Goal: Task Accomplishment & Management: Manage account settings

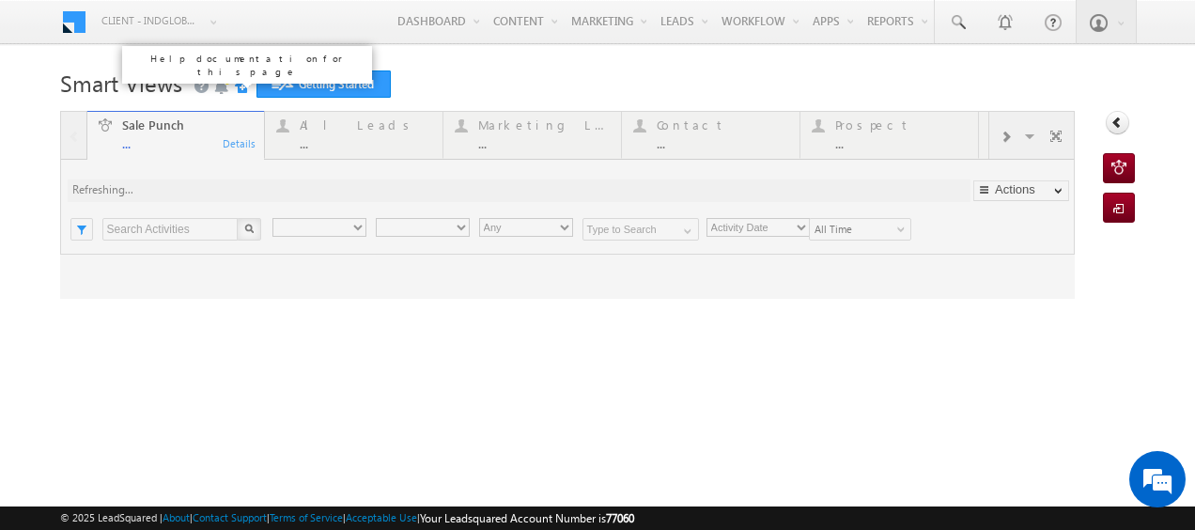
type input "Any Owner"
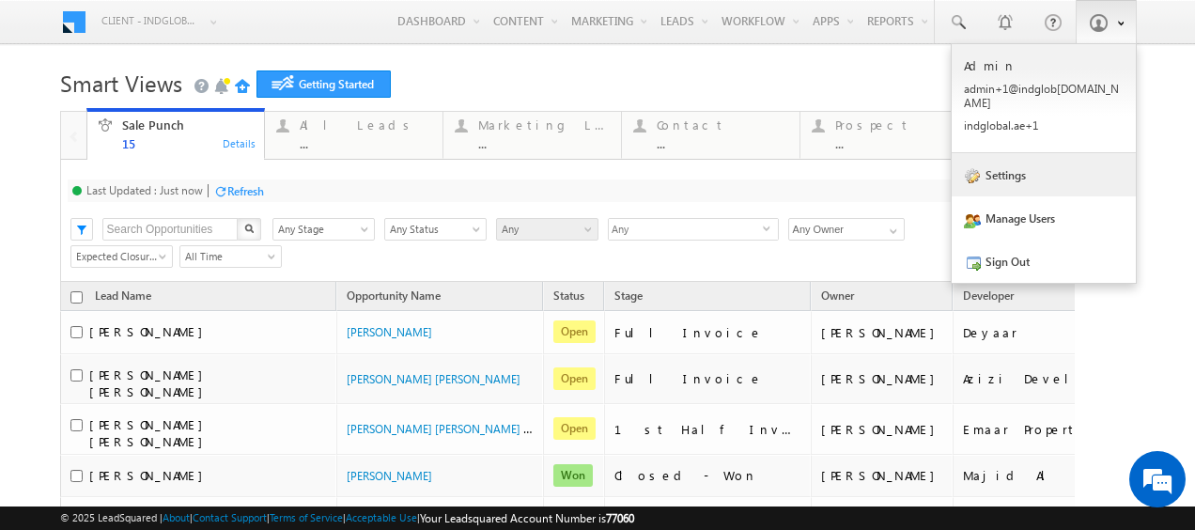
click at [1051, 163] on link "Settings" at bounding box center [1044, 174] width 184 height 43
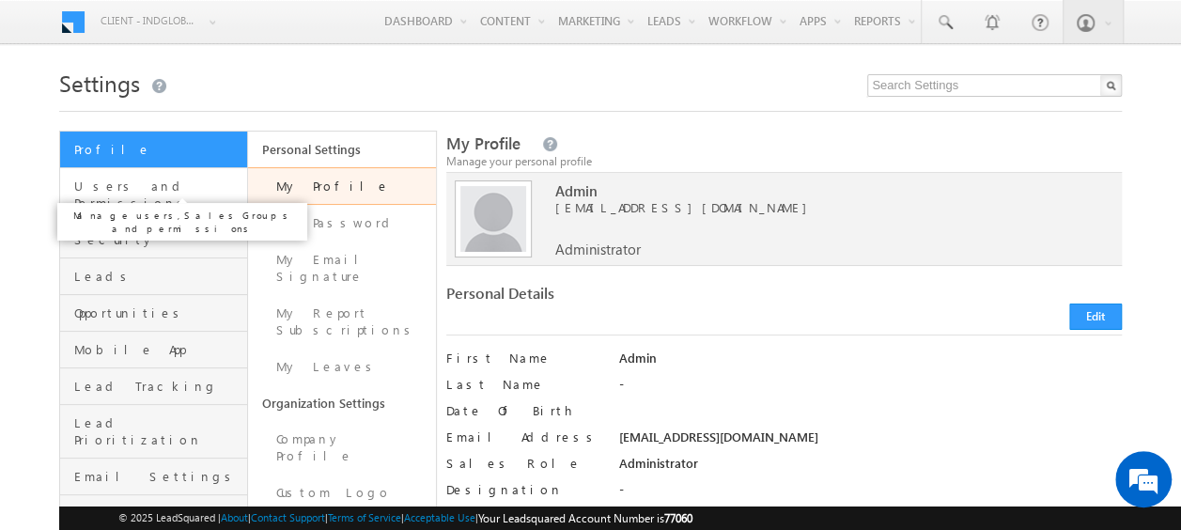
click at [141, 183] on span "Users and Permissions" at bounding box center [158, 195] width 168 height 34
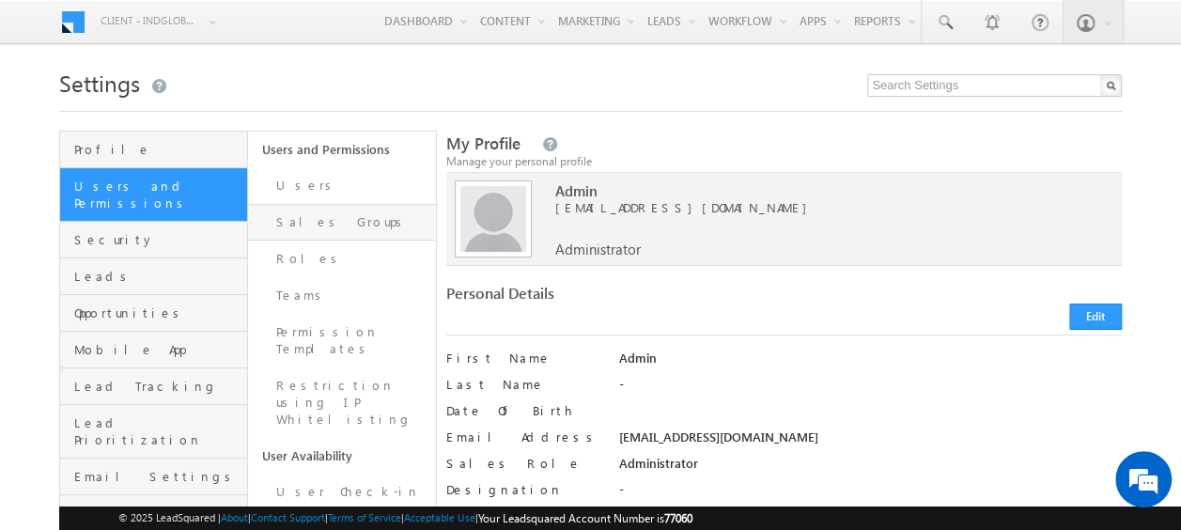
click at [300, 222] on link "Sales Groups" at bounding box center [342, 222] width 188 height 37
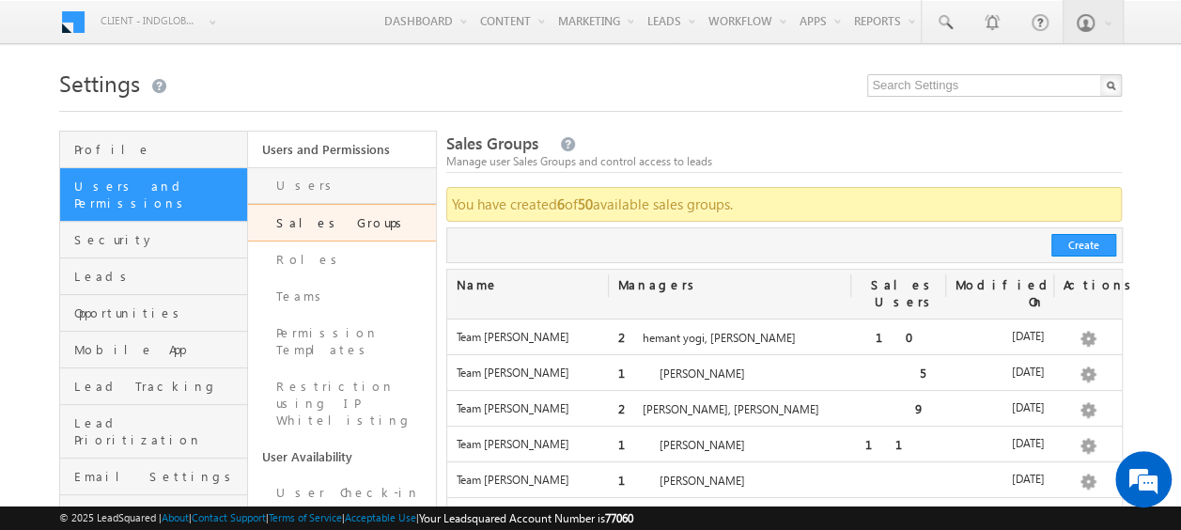
click at [294, 184] on link "Users" at bounding box center [342, 185] width 188 height 37
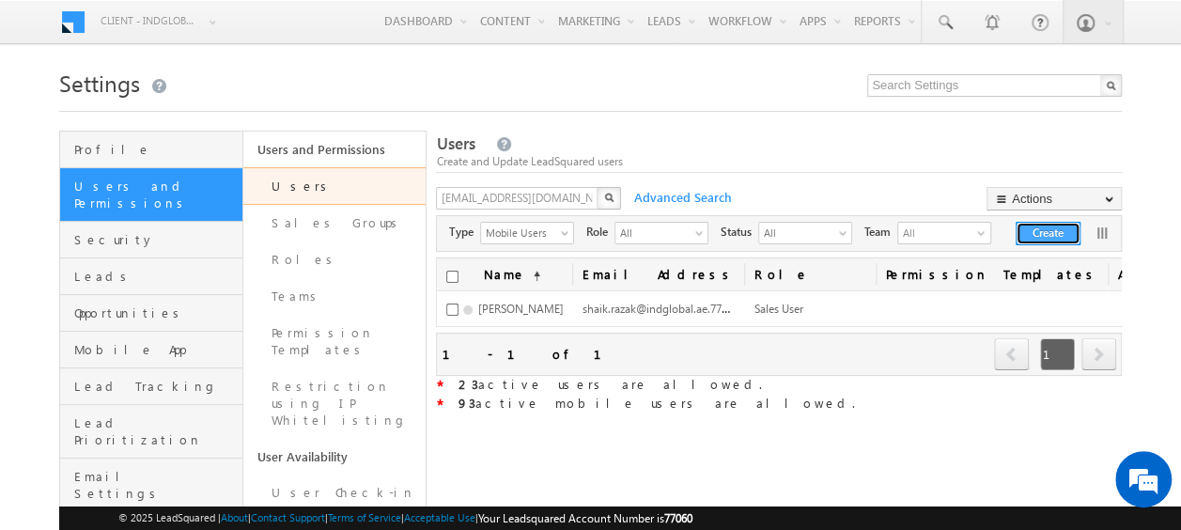
click at [1035, 235] on button "Create" at bounding box center [1048, 233] width 65 height 23
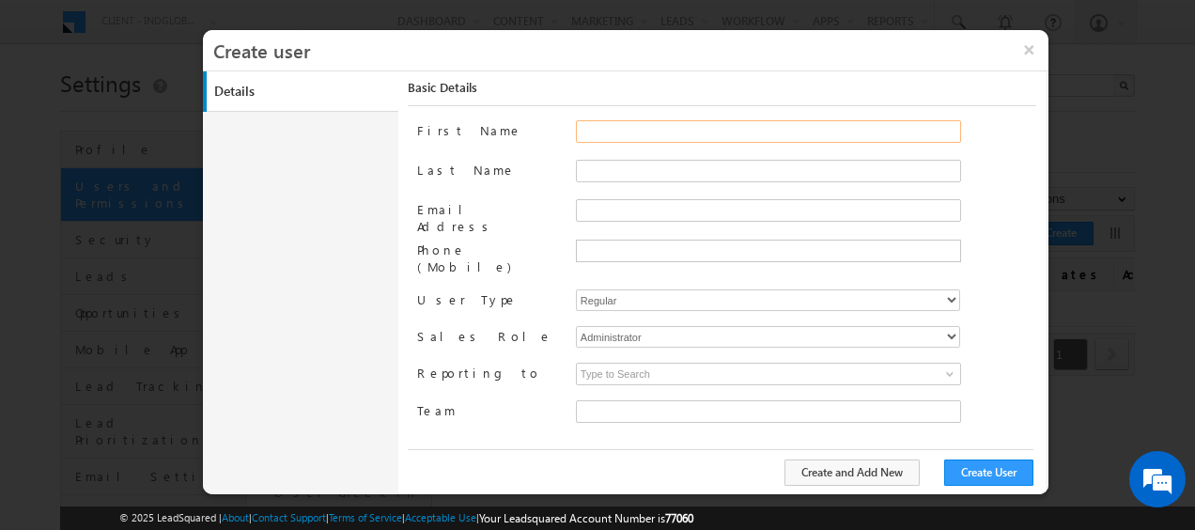
type input "faf8491d-252d-11ee-b523-12ccdbbfc88b"
click at [624, 133] on input "First Name" at bounding box center [768, 131] width 385 height 23
paste input "[PERSON_NAME]"
drag, startPoint x: 618, startPoint y: 132, endPoint x: 724, endPoint y: 138, distance: 106.4
click at [724, 138] on input "[PERSON_NAME]" at bounding box center [768, 131] width 385 height 23
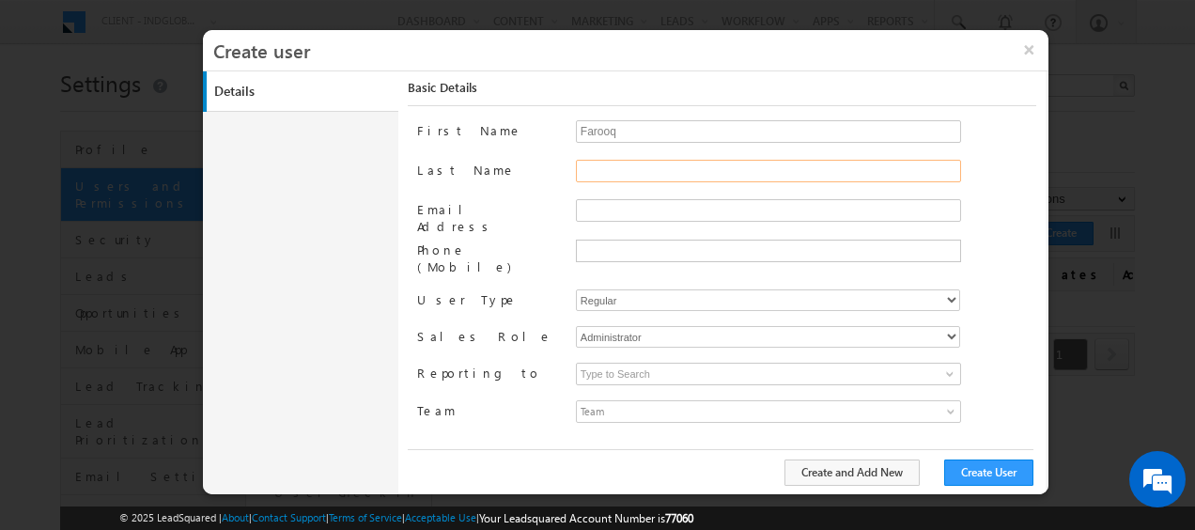
type input "Farooq"
click at [622, 163] on input "Last Name" at bounding box center [768, 171] width 385 height 23
paste input "Kamarudeen"
type input "Kamarudeen"
click at [599, 206] on input "Email Address" at bounding box center [768, 210] width 385 height 23
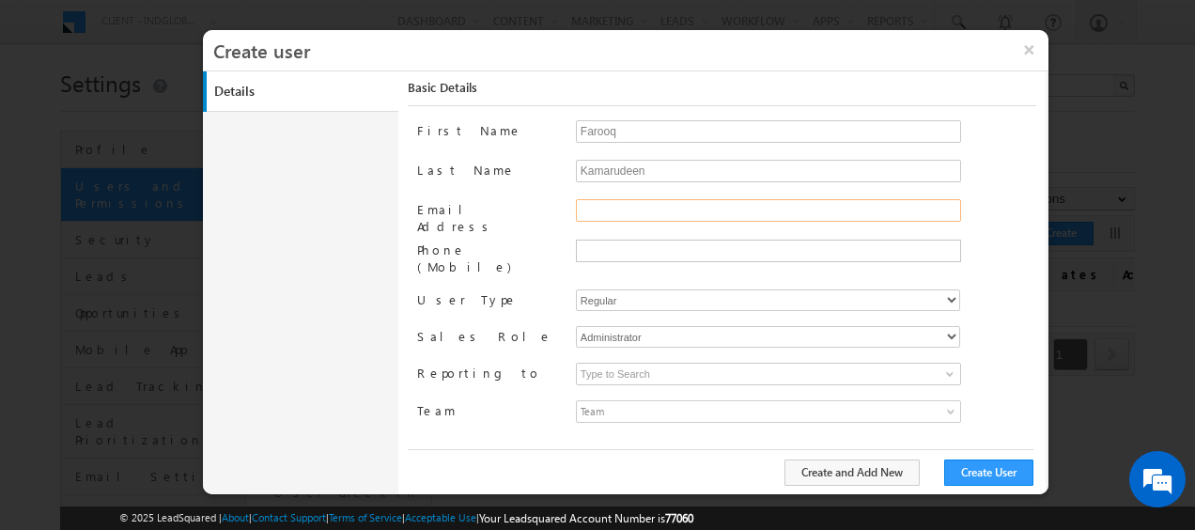
paste input "Kamarudeen"
type input "Kamarudeen"
drag, startPoint x: 654, startPoint y: 207, endPoint x: 569, endPoint y: 209, distance: 84.6
click at [569, 209] on div "Email Address [GEOGRAPHIC_DATA]" at bounding box center [726, 219] width 619 height 40
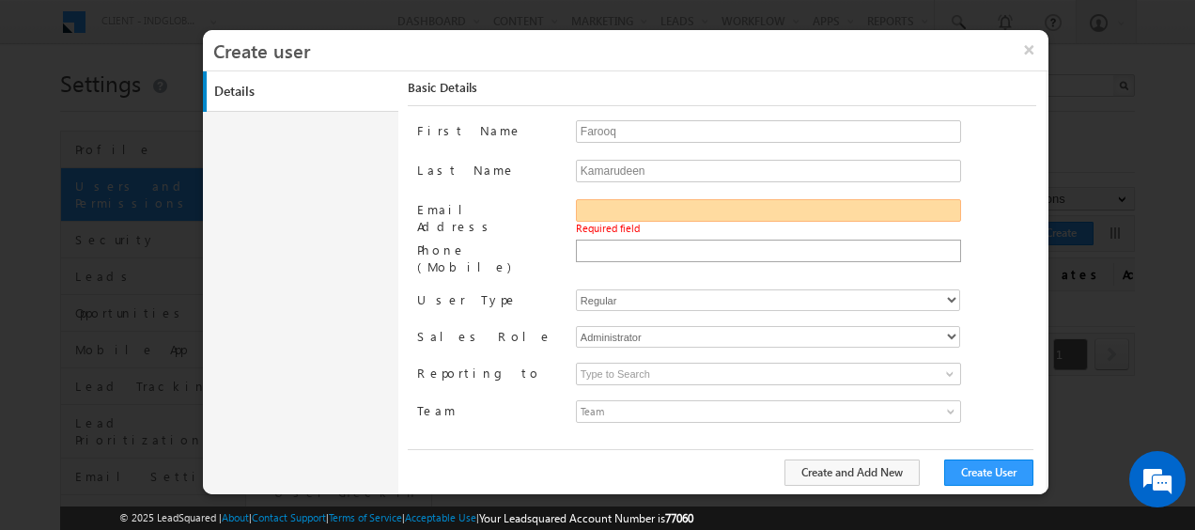
paste input "[PERSON_NAME]"
type input "[PERSON_NAME][EMAIL_ADDRESS][DOMAIN_NAME]"
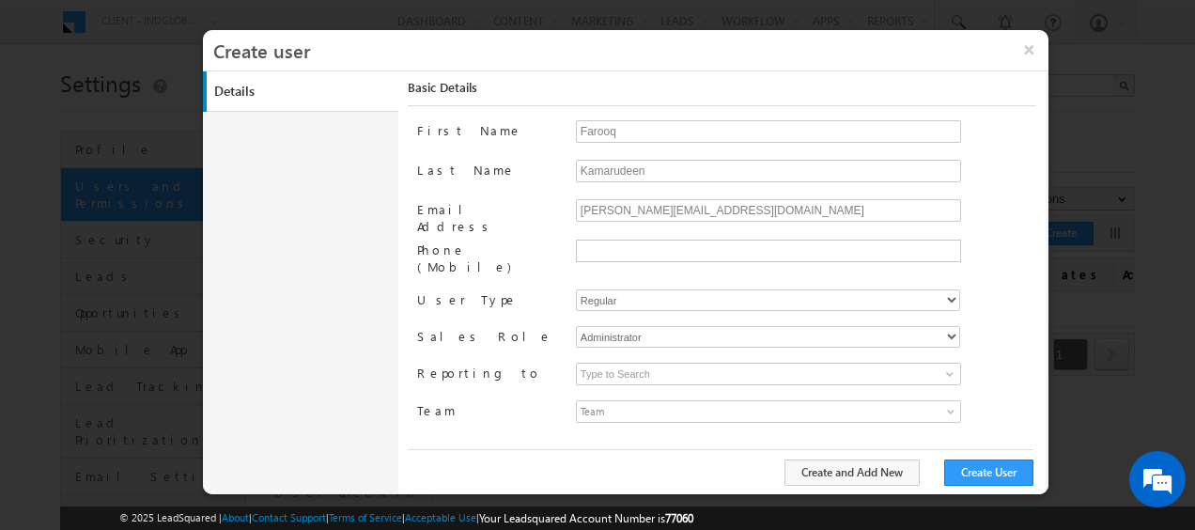
click at [542, 218] on div "Email Address" at bounding box center [488, 219] width 143 height 40
click at [951, 289] on select "Regular Mobile" at bounding box center [768, 300] width 384 height 22
select select "1"
click at [576, 289] on select "Regular Mobile" at bounding box center [768, 300] width 384 height 22
type input "faf8491d-252d-11ee-b523-12ccdbbfc88b"
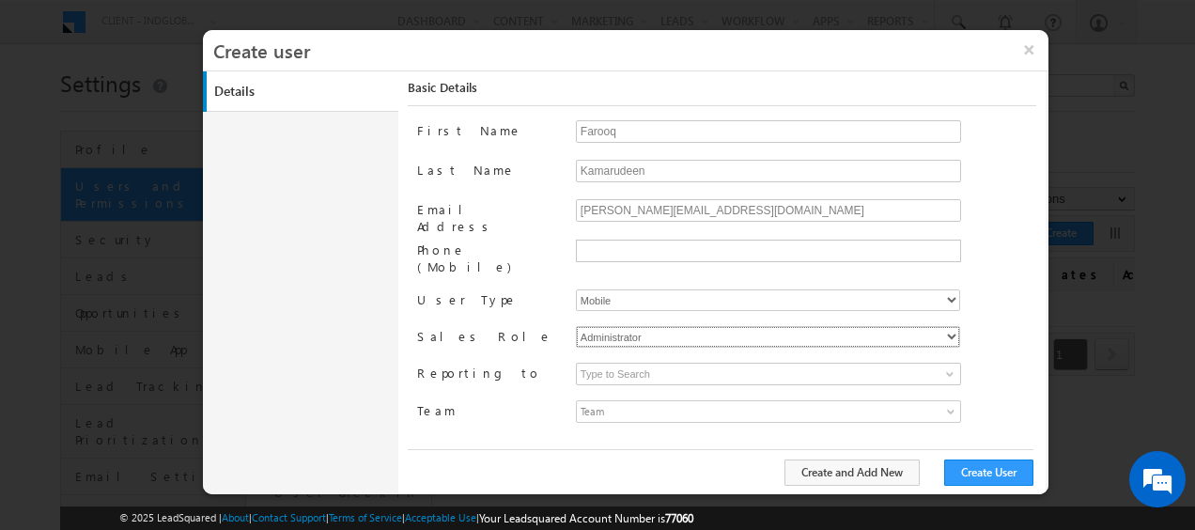
click at [917, 326] on select "Administrator Marketing User Sales Manager Sales User" at bounding box center [768, 337] width 384 height 22
select select "Sales_User"
click at [576, 326] on select "Administrator Marketing User Sales Manager Sales User" at bounding box center [768, 337] width 384 height 22
type input "faf8491d-252d-11ee-b523-12ccdbbfc88b"
click at [630, 363] on input at bounding box center [768, 374] width 385 height 23
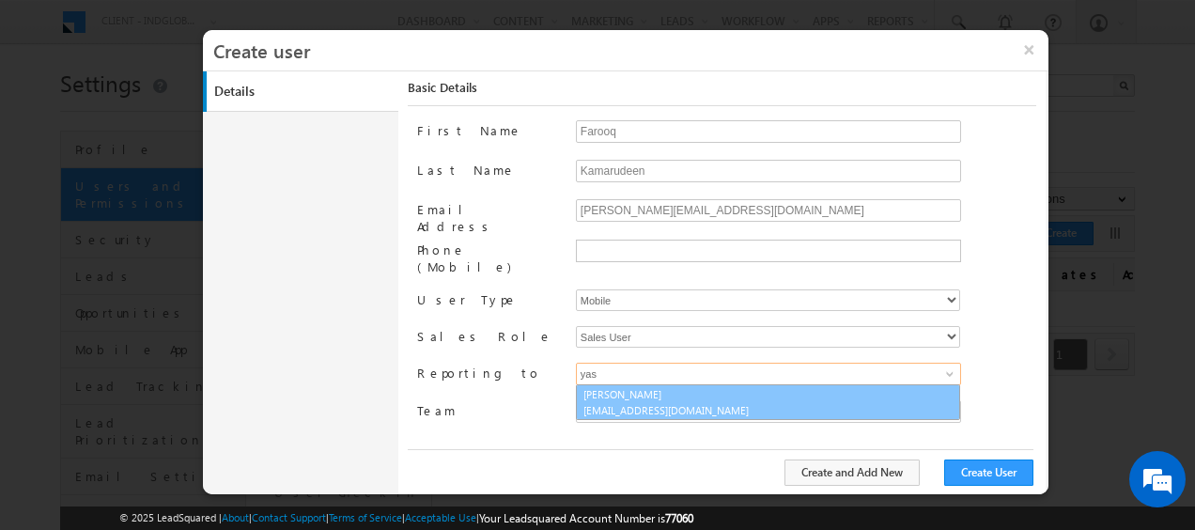
click at [630, 384] on link "[PERSON_NAME] [EMAIL_ADDRESS][DOMAIN_NAME]" at bounding box center [768, 402] width 384 height 36
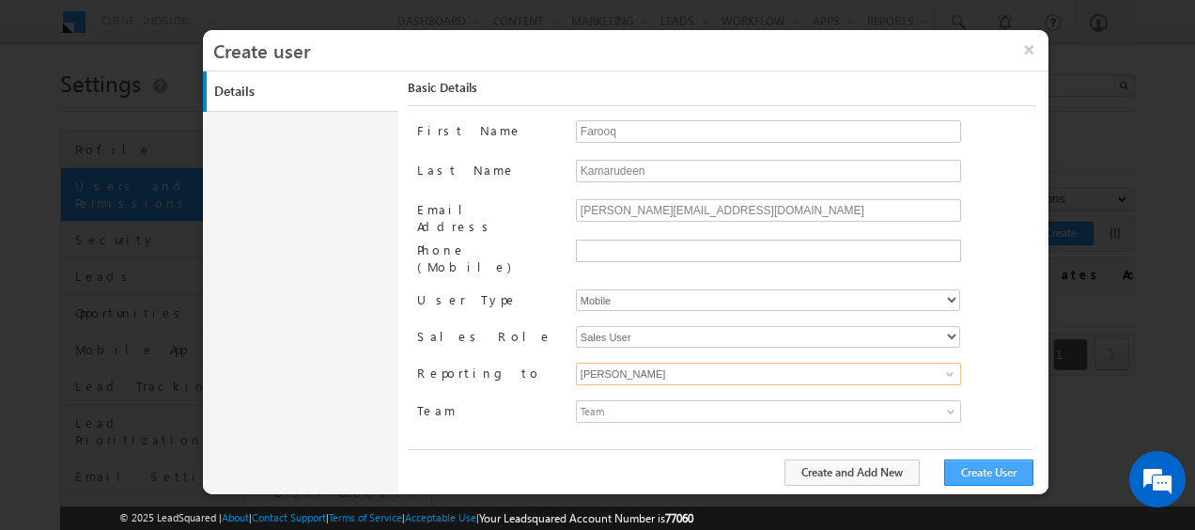
type input "[PERSON_NAME]"
click at [990, 472] on button "Create User" at bounding box center [988, 472] width 89 height 26
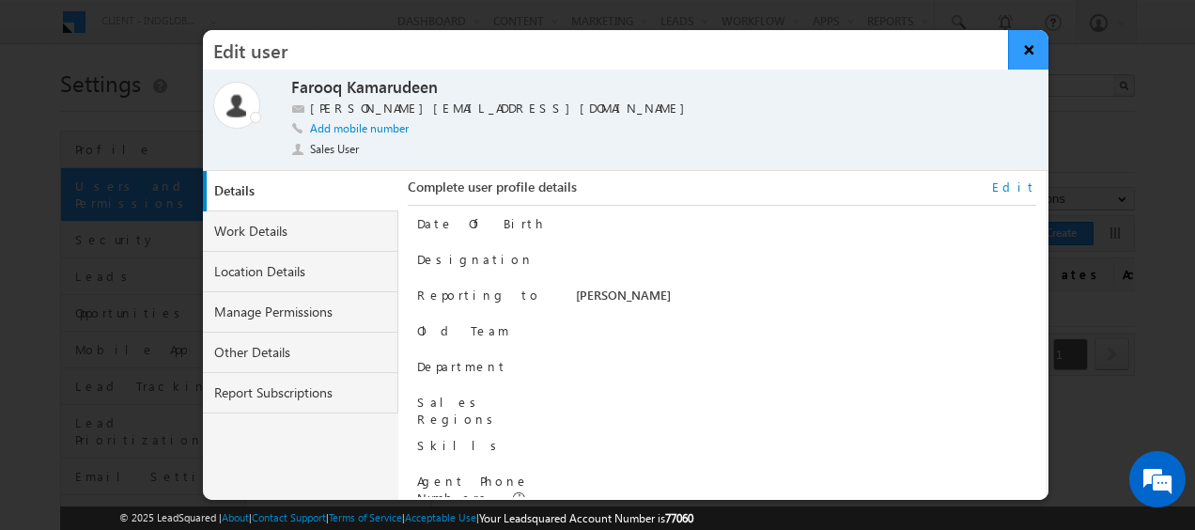
click at [1024, 54] on button "×" at bounding box center [1028, 49] width 40 height 39
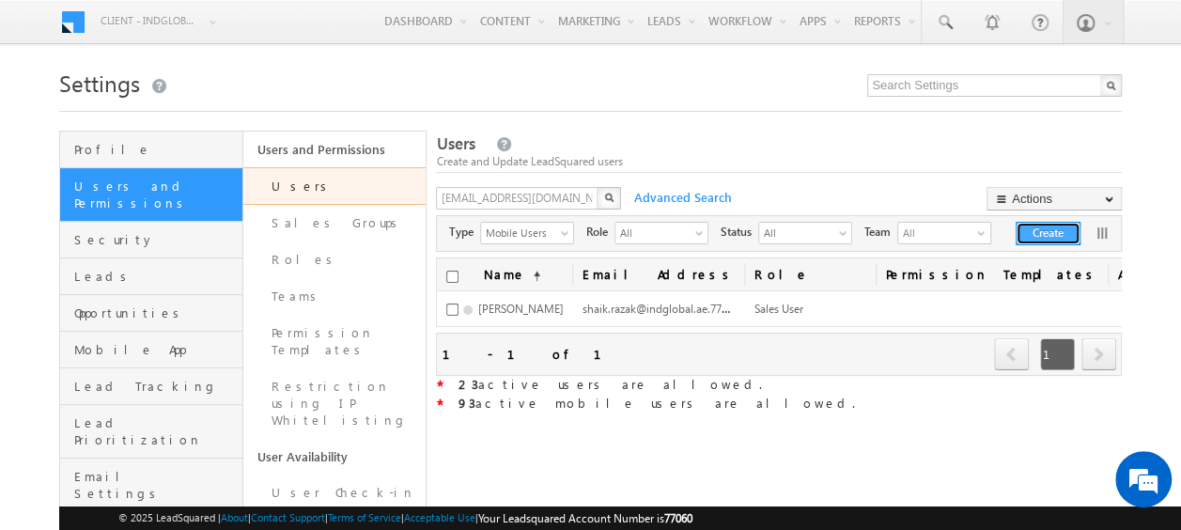
click at [1060, 230] on button "Create" at bounding box center [1048, 233] width 65 height 23
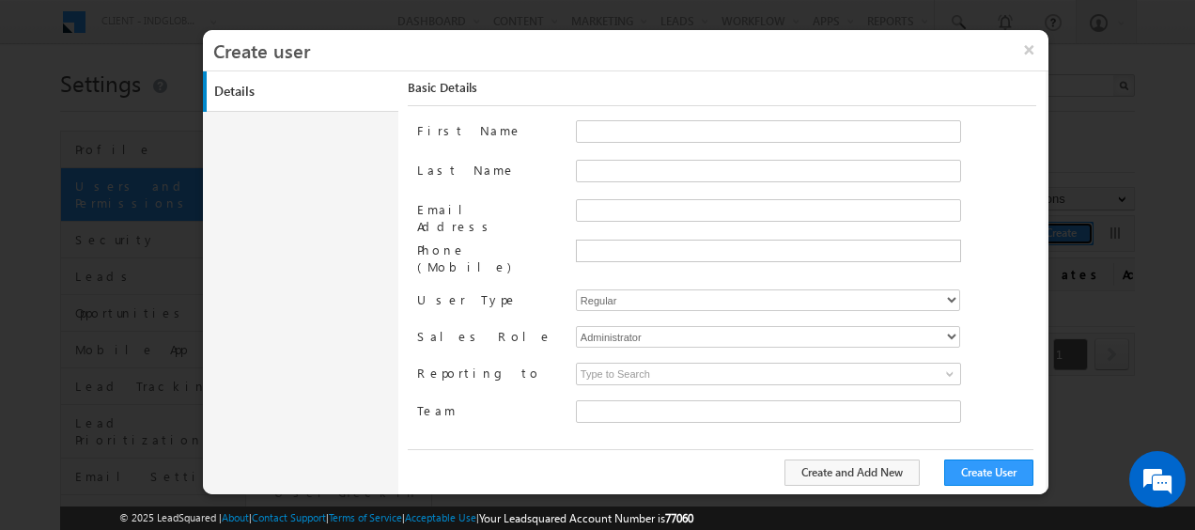
type input "faf8491d-252d-11ee-b523-12ccdbbfc88b"
click at [600, 205] on input "Email Address" at bounding box center [768, 210] width 385 height 23
paste input "[PERSON_NAME] [PERSON_NAME]"
click at [604, 205] on input "[PERSON_NAME] [PERSON_NAME]" at bounding box center [768, 210] width 385 height 23
drag, startPoint x: 636, startPoint y: 208, endPoint x: 635, endPoint y: 344, distance: 136.2
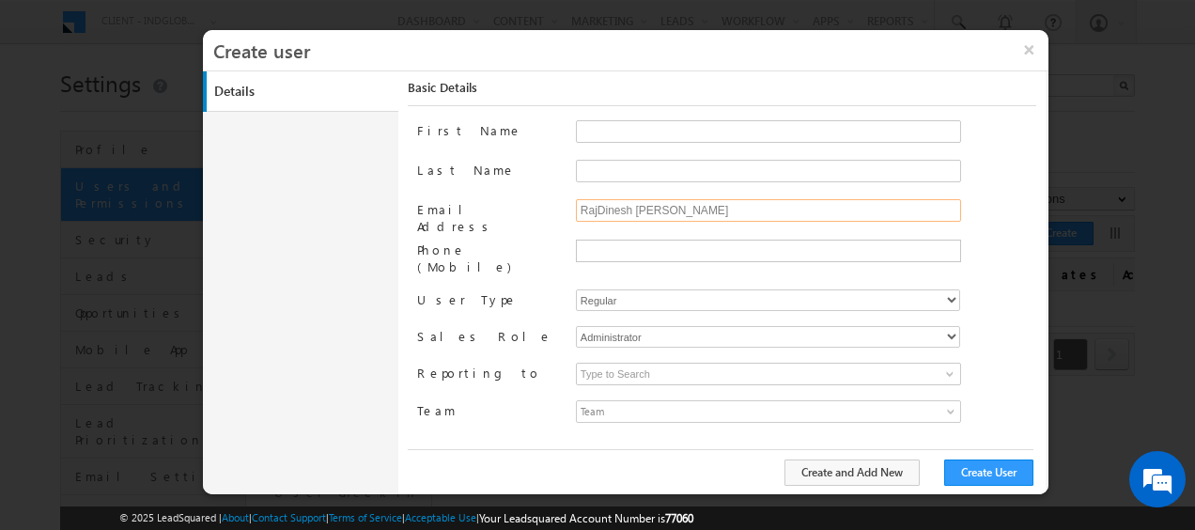
click at [637, 208] on input "RajDinesh [PERSON_NAME]" at bounding box center [768, 210] width 385 height 23
type input "[EMAIL_ADDRESS][PERSON_NAME][DOMAIN_NAME]"
click at [601, 130] on input "First Name" at bounding box center [768, 131] width 385 height 23
paste input "[PERSON_NAME] [PERSON_NAME]"
drag, startPoint x: 637, startPoint y: 128, endPoint x: 699, endPoint y: 130, distance: 62.0
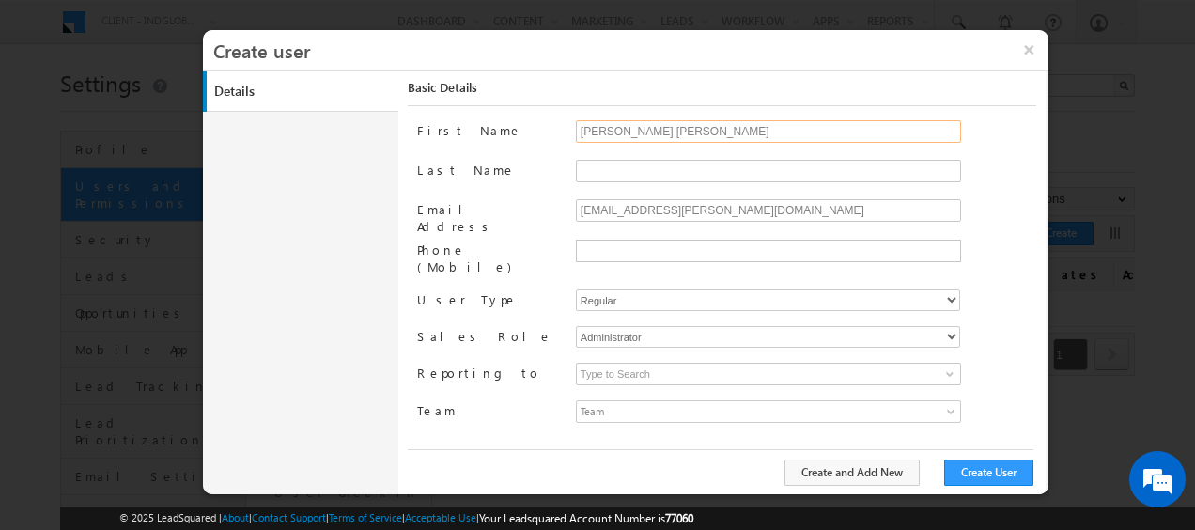
click at [699, 130] on input "[PERSON_NAME] [PERSON_NAME]" at bounding box center [768, 131] width 385 height 23
type input "[PERSON_NAME]"
click at [633, 167] on input "Last Name" at bounding box center [768, 171] width 385 height 23
paste input "[PERSON_NAME]"
type input "[PERSON_NAME]"
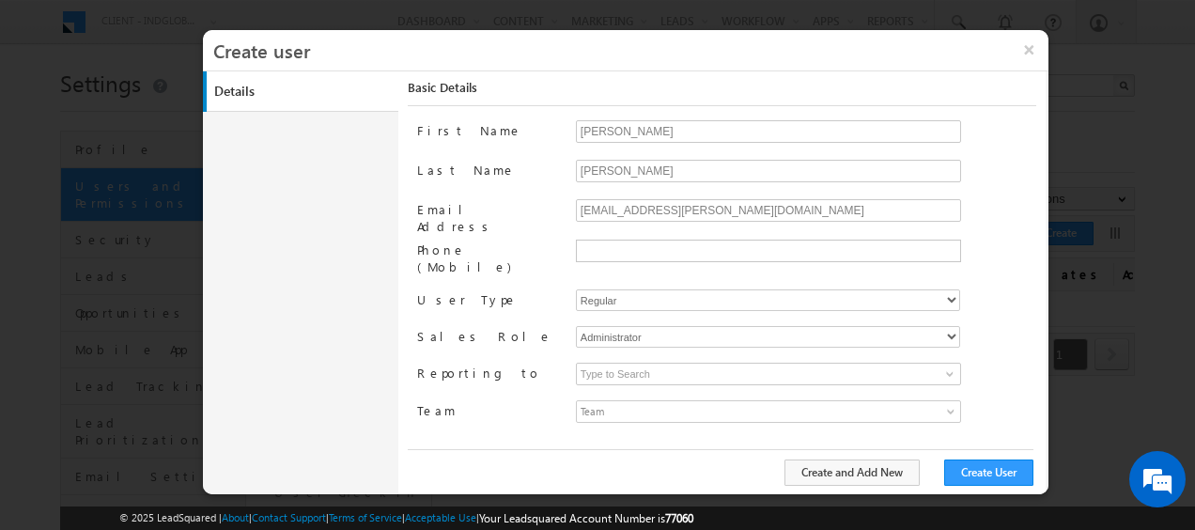
click at [507, 173] on label "Last Name" at bounding box center [488, 169] width 143 height 19
click at [576, 173] on input "[PERSON_NAME]" at bounding box center [768, 171] width 385 height 23
drag, startPoint x: 949, startPoint y: 278, endPoint x: 917, endPoint y: 285, distance: 32.6
click at [949, 289] on select "Regular Mobile" at bounding box center [768, 300] width 384 height 22
select select "1"
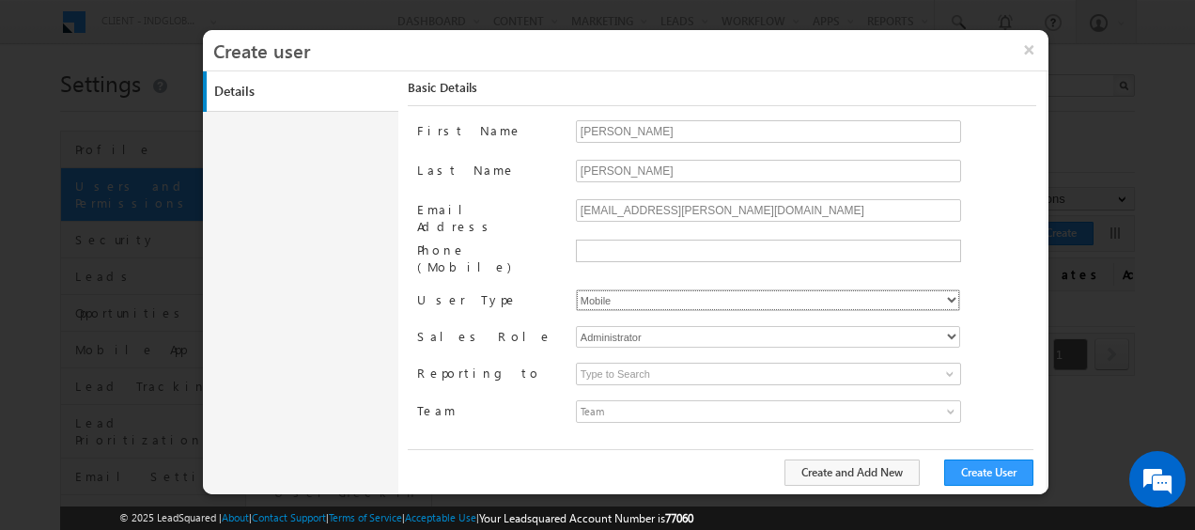
click at [576, 289] on select "Regular Mobile" at bounding box center [768, 300] width 384 height 22
click at [947, 326] on select "Administrator Marketing User Sales Manager Sales User" at bounding box center [768, 337] width 384 height 22
type input "faf8491d-252d-11ee-b523-12ccdbbfc88b"
select select "Sales_User"
click at [576, 326] on select "Administrator Marketing User Sales Manager Sales User" at bounding box center [768, 337] width 384 height 22
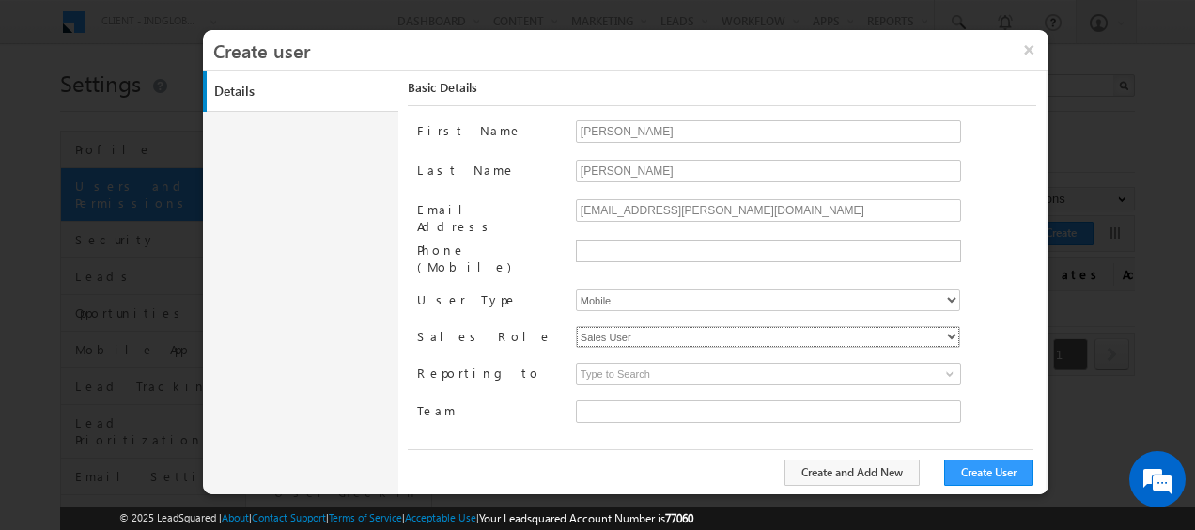
type input "faf8491d-252d-11ee-b523-12ccdbbfc88b"
click at [956, 366] on span at bounding box center [949, 373] width 15 height 15
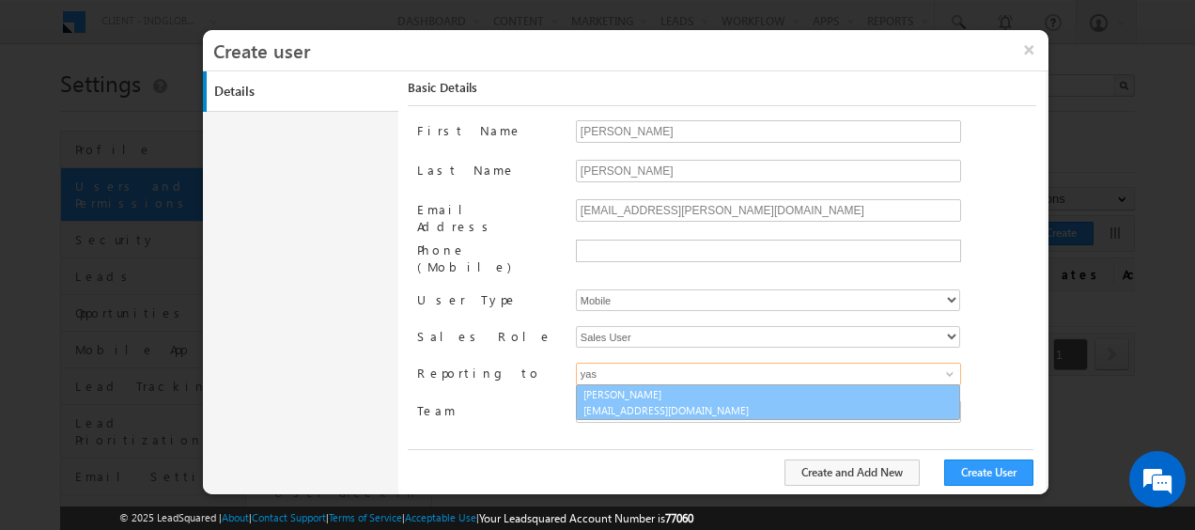
click at [642, 384] on link "[PERSON_NAME] [EMAIL_ADDRESS][DOMAIN_NAME]" at bounding box center [768, 402] width 384 height 36
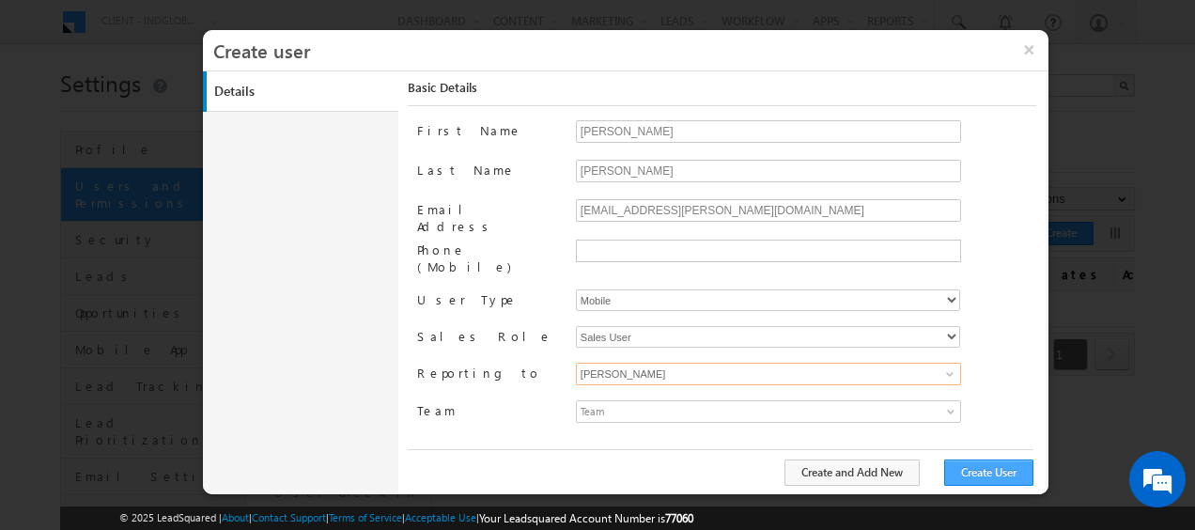
type input "[PERSON_NAME]"
click at [992, 474] on button "Create User" at bounding box center [988, 472] width 89 height 26
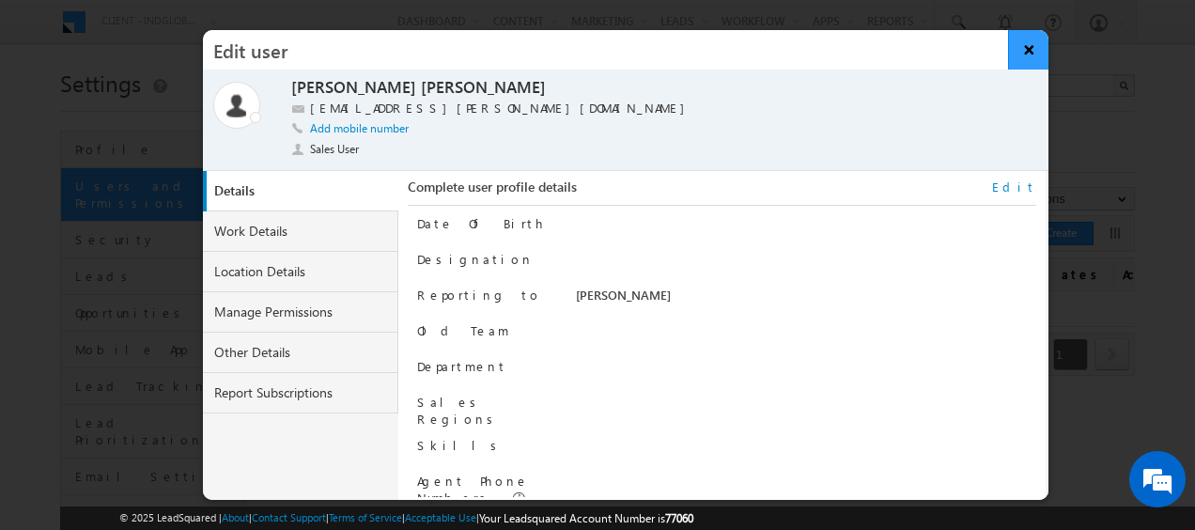
click at [1026, 54] on button "×" at bounding box center [1028, 49] width 40 height 39
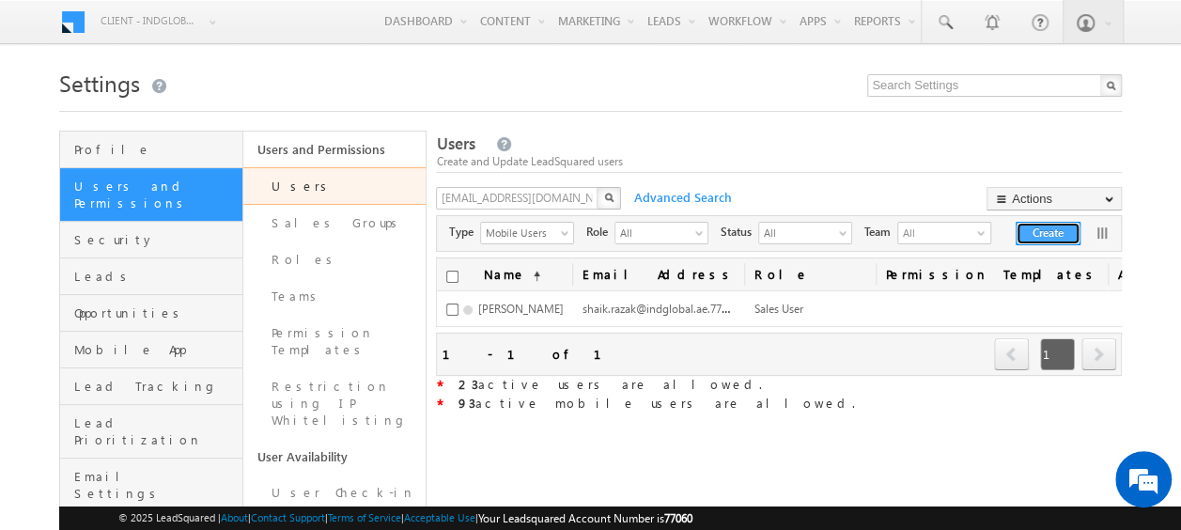
click at [1041, 232] on button "Create" at bounding box center [1048, 233] width 65 height 23
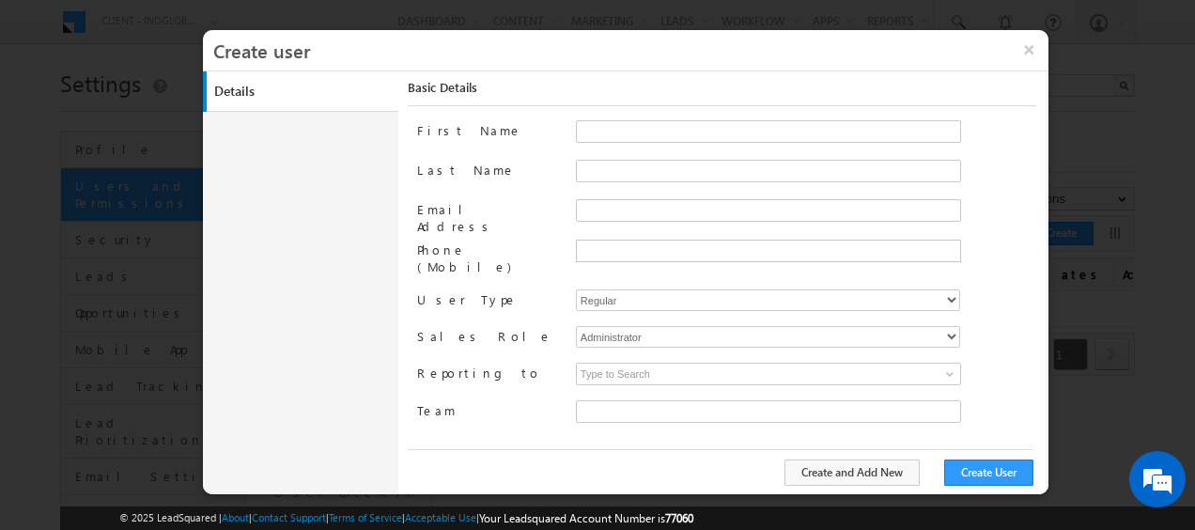
type input "faf8491d-252d-11ee-b523-12ccdbbfc88b"
click at [598, 194] on div at bounding box center [806, 179] width 460 height 39
click at [598, 204] on input "Email Address" at bounding box center [768, 210] width 385 height 23
paste input "[PERSON_NAME] [PERSON_NAME]"
click at [622, 205] on input "[PERSON_NAME] [PERSON_NAME]" at bounding box center [768, 210] width 385 height 23
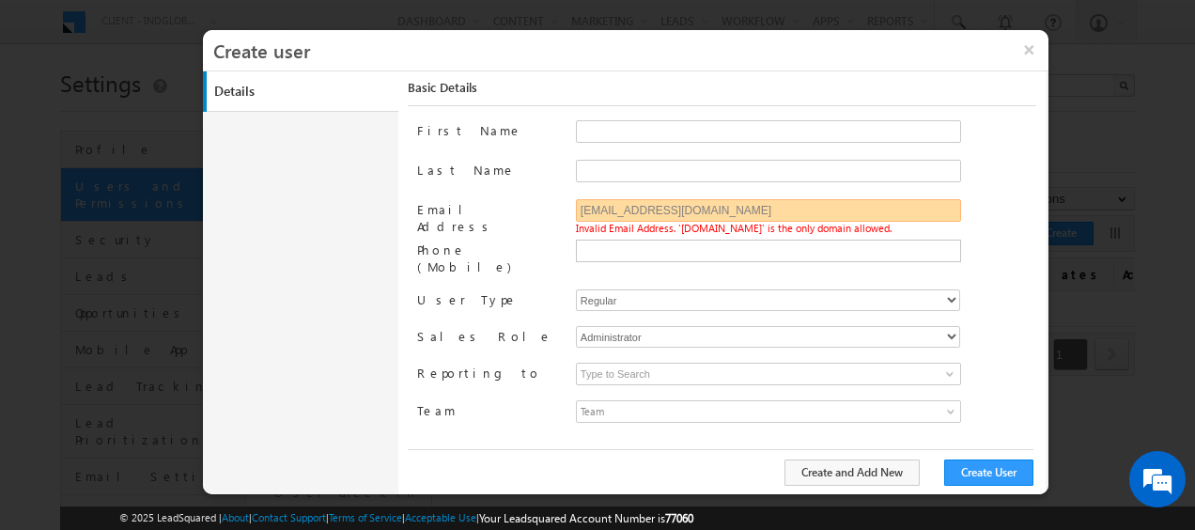
type input "[EMAIL_ADDRESS][DOMAIN_NAME]"
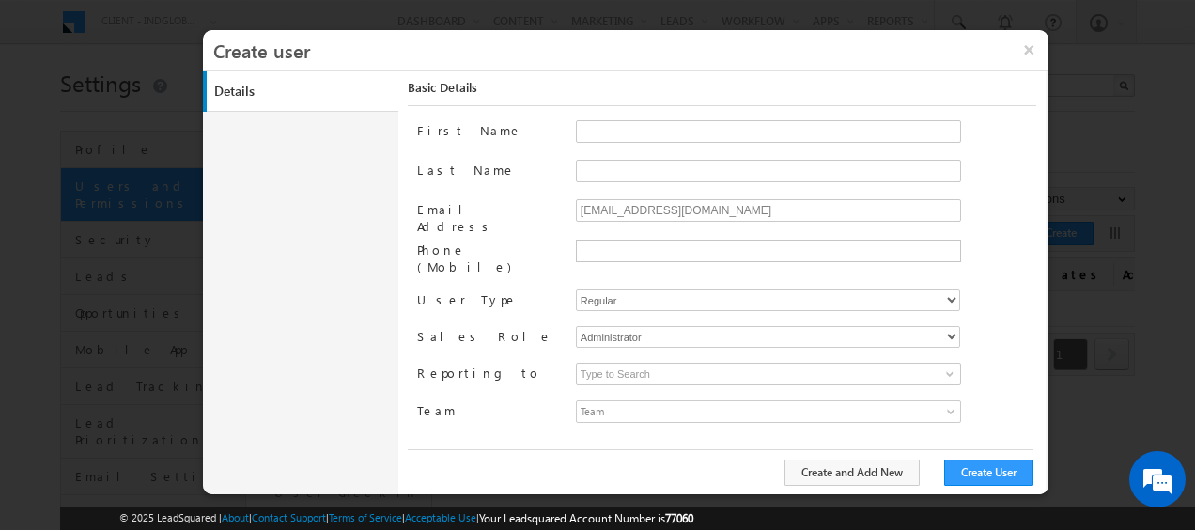
click at [551, 163] on label "Last Name" at bounding box center [488, 169] width 143 height 19
click at [576, 163] on input "Last Name" at bounding box center [768, 171] width 385 height 23
click at [598, 128] on input "First Name" at bounding box center [768, 131] width 385 height 23
paste input "[PERSON_NAME] [PERSON_NAME]"
drag, startPoint x: 654, startPoint y: 128, endPoint x: 808, endPoint y: 141, distance: 154.6
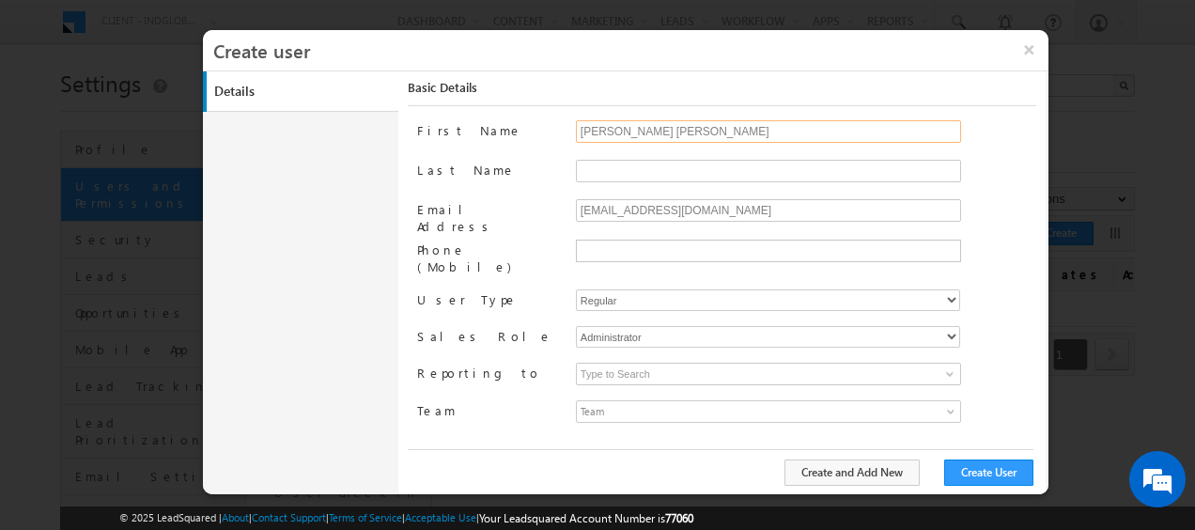
click at [808, 141] on input "[PERSON_NAME] [PERSON_NAME]" at bounding box center [768, 131] width 385 height 23
type input "[PERSON_NAME]"
click at [608, 163] on input "Last Name" at bounding box center [768, 171] width 385 height 23
paste input "[PERSON_NAME]"
type input "[PERSON_NAME]"
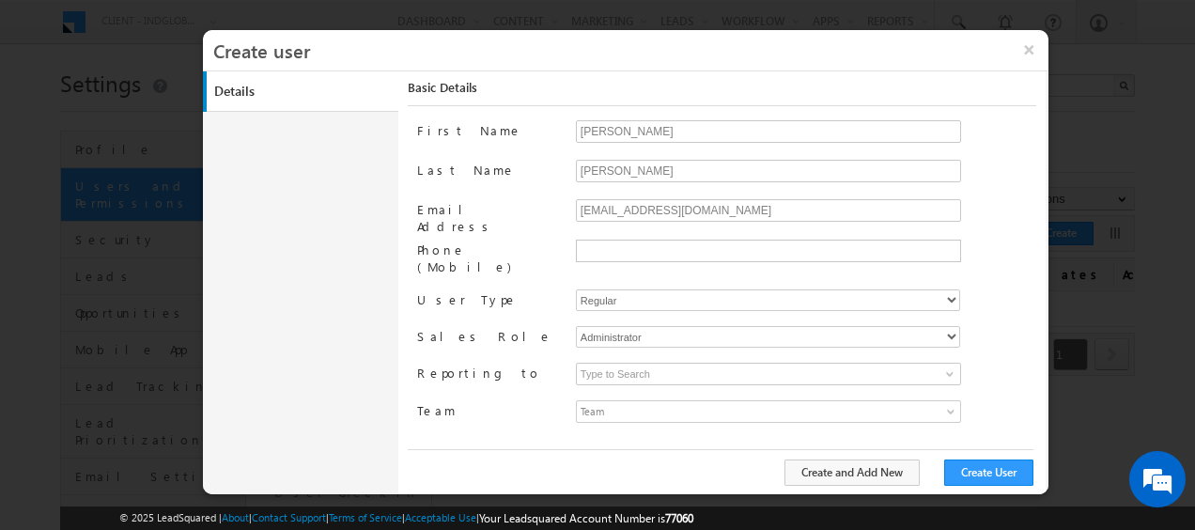
click at [555, 169] on label "Last Name" at bounding box center [488, 169] width 143 height 19
click at [576, 169] on input "[PERSON_NAME]" at bounding box center [768, 171] width 385 height 23
click at [939, 289] on select "Regular Mobile" at bounding box center [768, 300] width 384 height 22
select select "1"
click at [576, 289] on select "Regular Mobile" at bounding box center [768, 300] width 384 height 22
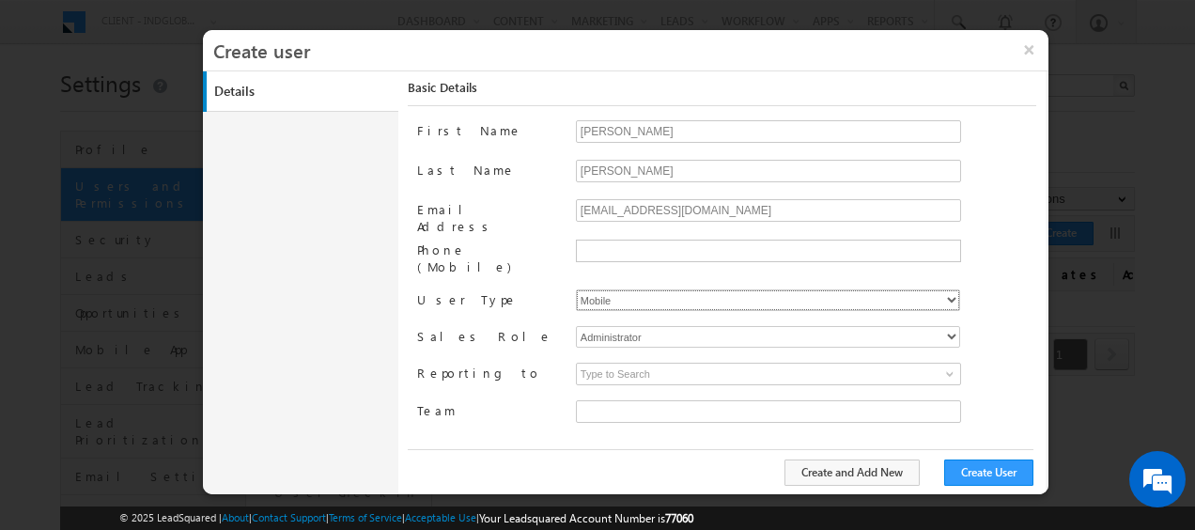
type input "faf8491d-252d-11ee-b523-12ccdbbfc88b"
click at [825, 326] on select "Administrator Marketing User Sales Manager Sales User" at bounding box center [768, 337] width 384 height 22
select select "Sales_User"
click at [576, 326] on select "Administrator Marketing User Sales Manager Sales User" at bounding box center [768, 337] width 384 height 22
type input "faf8491d-252d-11ee-b523-12ccdbbfc88b"
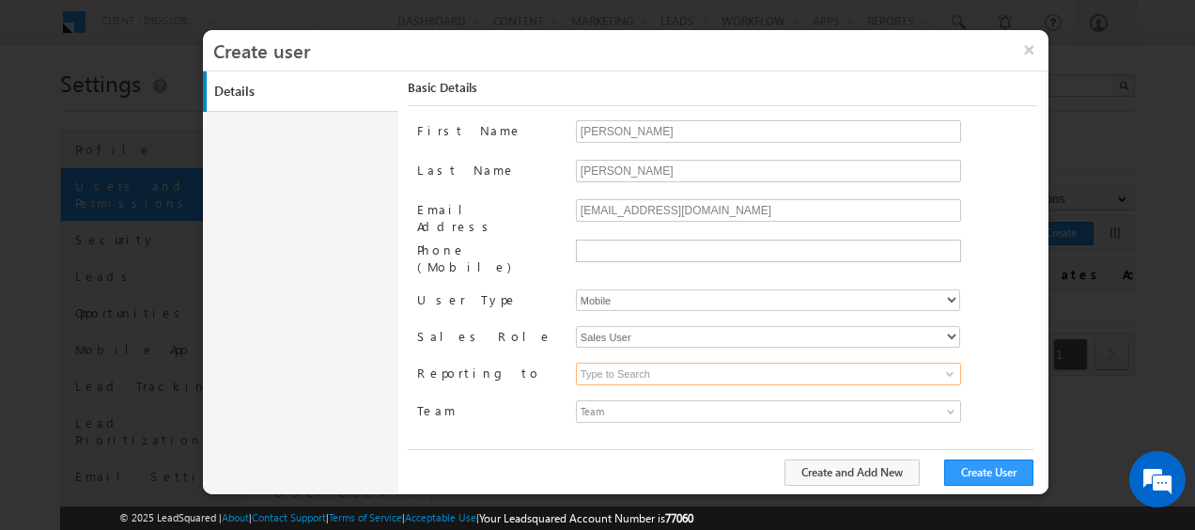
click at [924, 363] on input at bounding box center [768, 374] width 385 height 23
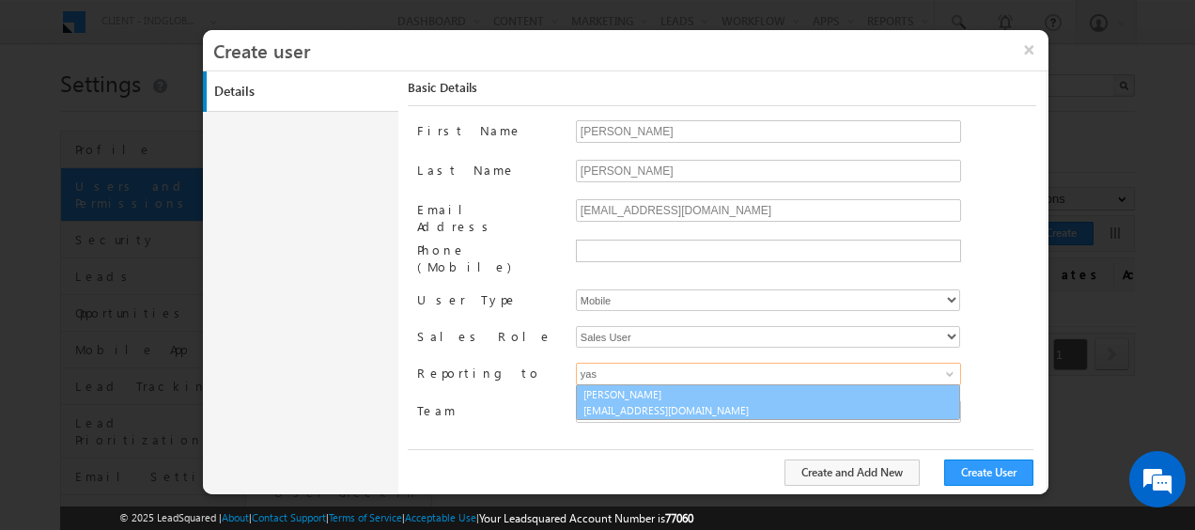
click at [681, 403] on span "[EMAIL_ADDRESS][DOMAIN_NAME]" at bounding box center [667, 410] width 169 height 14
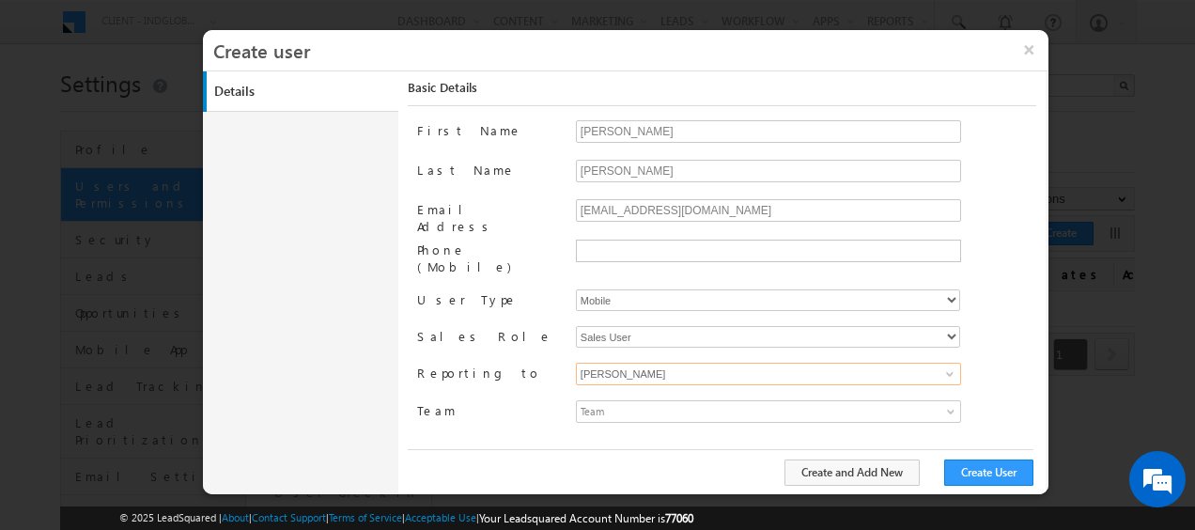
type input "[PERSON_NAME]"
click at [945, 408] on span at bounding box center [952, 415] width 15 height 15
click at [1039, 383] on div "Basic Details First Name [PERSON_NAME] Last Name [PERSON_NAME] Email Address [E…" at bounding box center [727, 274] width 638 height 407
click at [985, 479] on button "Create User" at bounding box center [988, 472] width 89 height 26
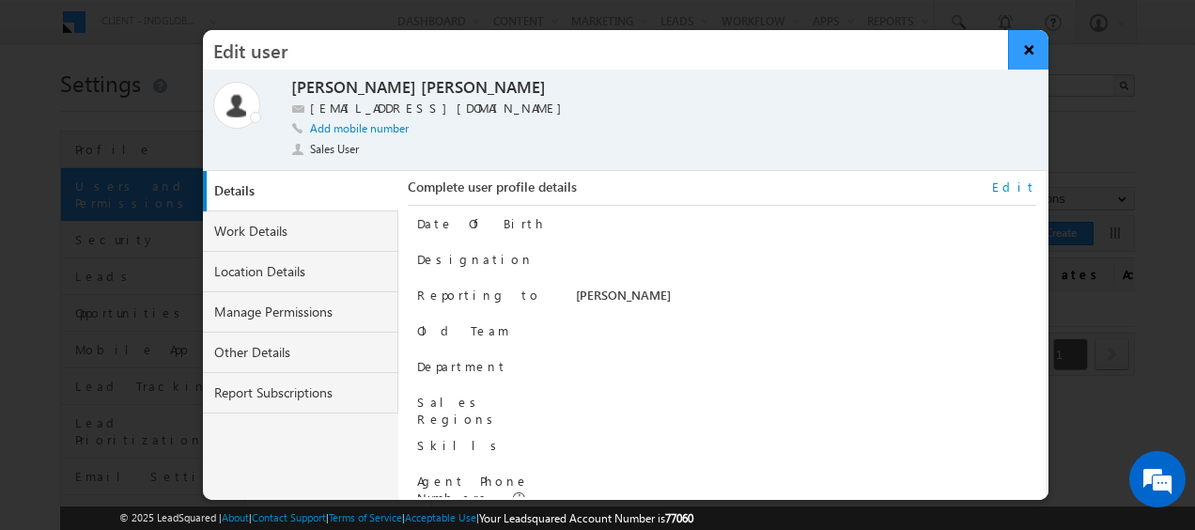
click at [1034, 51] on button "×" at bounding box center [1028, 49] width 40 height 39
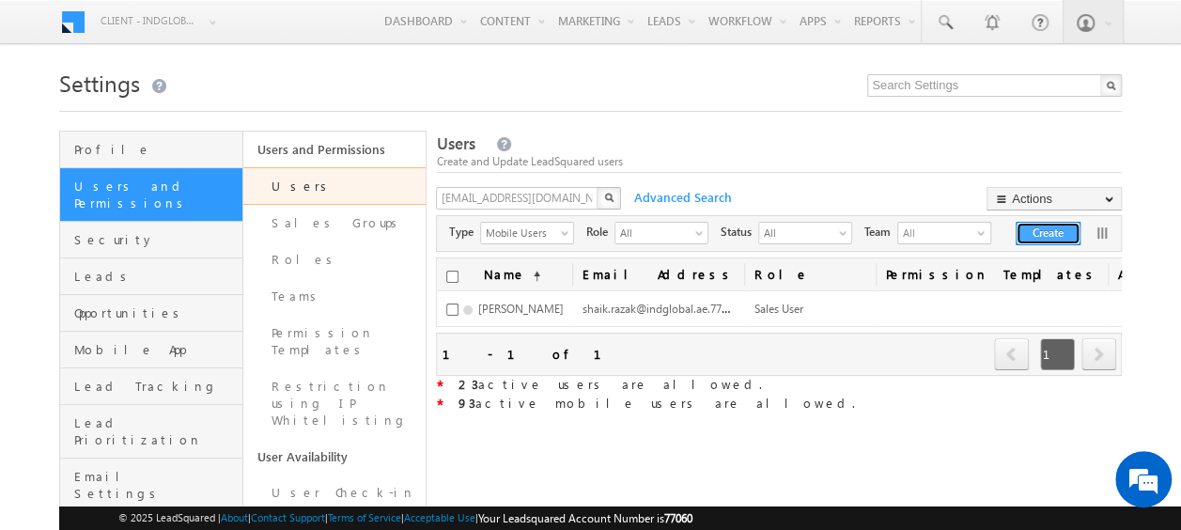
click at [1039, 231] on button "Create" at bounding box center [1048, 233] width 65 height 23
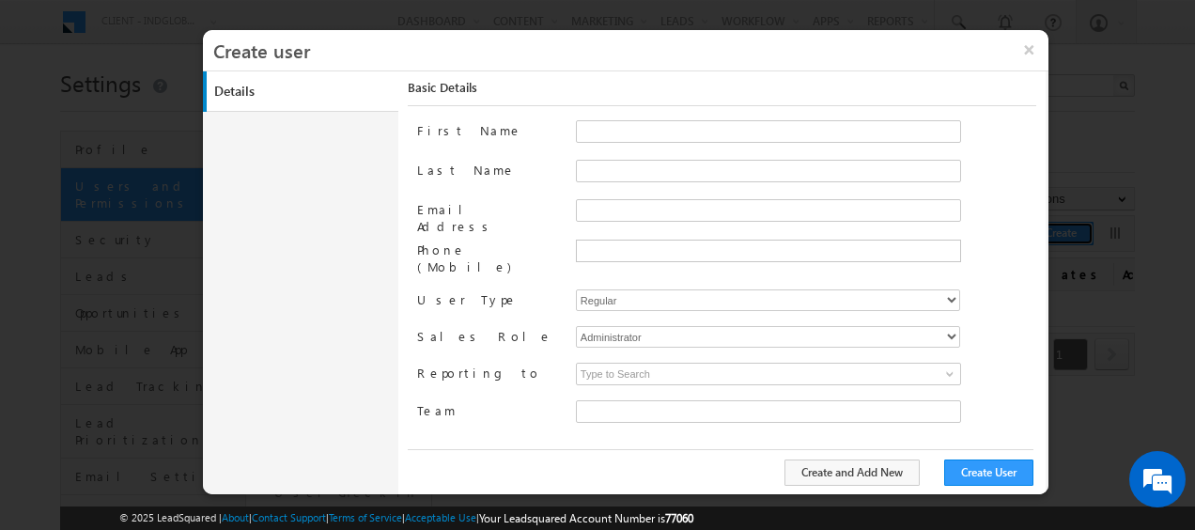
type input "faf8491d-252d-11ee-b523-12ccdbbfc88b"
click at [599, 214] on input "Email Address" at bounding box center [768, 210] width 385 height 23
paste input "[PERSON_NAME]"
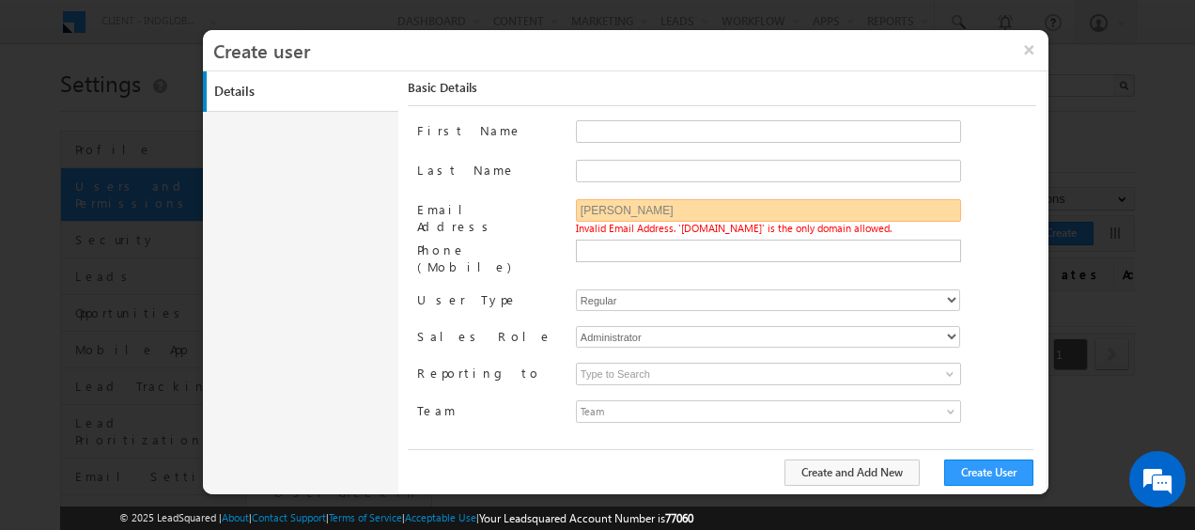
click at [619, 207] on input "[PERSON_NAME]" at bounding box center [768, 210] width 385 height 23
click at [717, 206] on input "[PERSON_NAME].pandey" at bounding box center [768, 210] width 385 height 23
type input "[PERSON_NAME][EMAIL_ADDRESS][DOMAIN_NAME]"
click at [552, 176] on label "Last Name" at bounding box center [488, 169] width 143 height 19
click at [576, 176] on input "Last Name" at bounding box center [768, 171] width 385 height 23
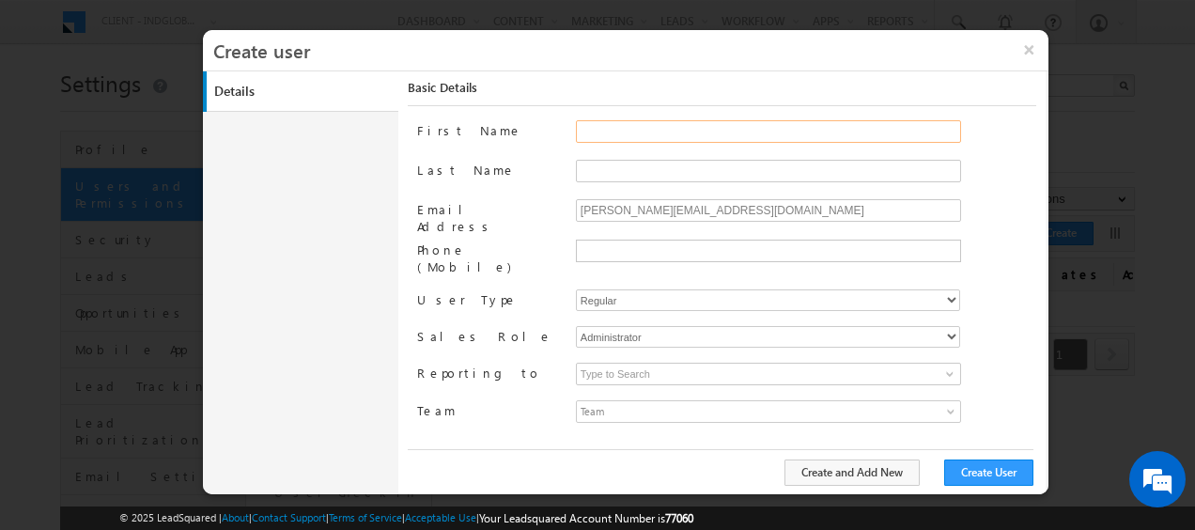
click at [596, 125] on input "First Name" at bounding box center [768, 131] width 385 height 23
paste input "[PERSON_NAME]"
drag, startPoint x: 654, startPoint y: 131, endPoint x: 780, endPoint y: 137, distance: 126.1
click at [779, 137] on input "[PERSON_NAME]" at bounding box center [768, 131] width 385 height 23
type input "[PERSON_NAME]"
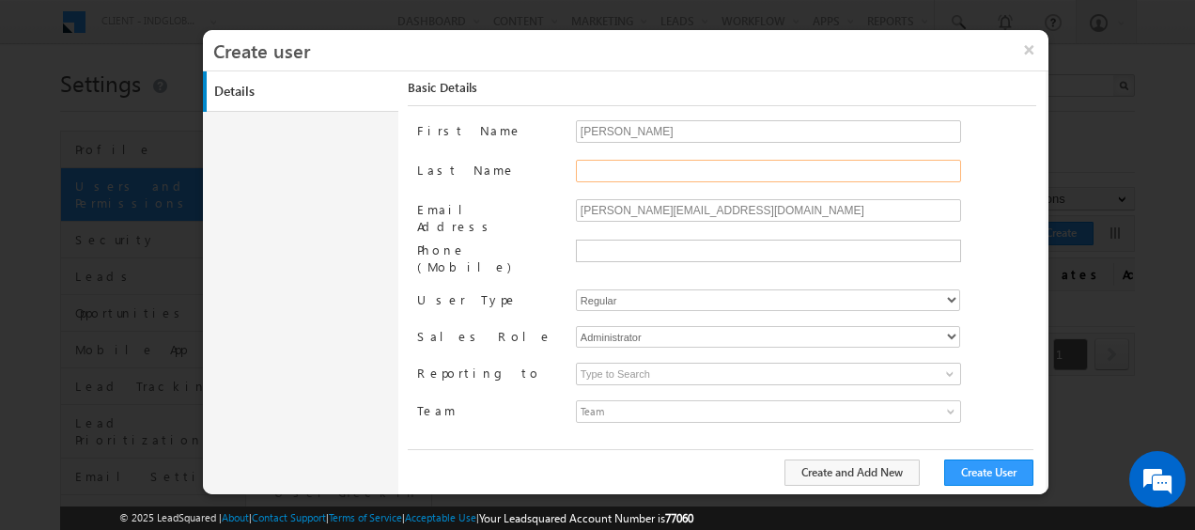
click at [624, 167] on input "Last Name" at bounding box center [768, 171] width 385 height 23
paste input "pandey"
type input "pandey"
click at [528, 179] on div "Last Name" at bounding box center [488, 173] width 143 height 26
click at [703, 289] on select "Regular Mobile" at bounding box center [768, 300] width 384 height 22
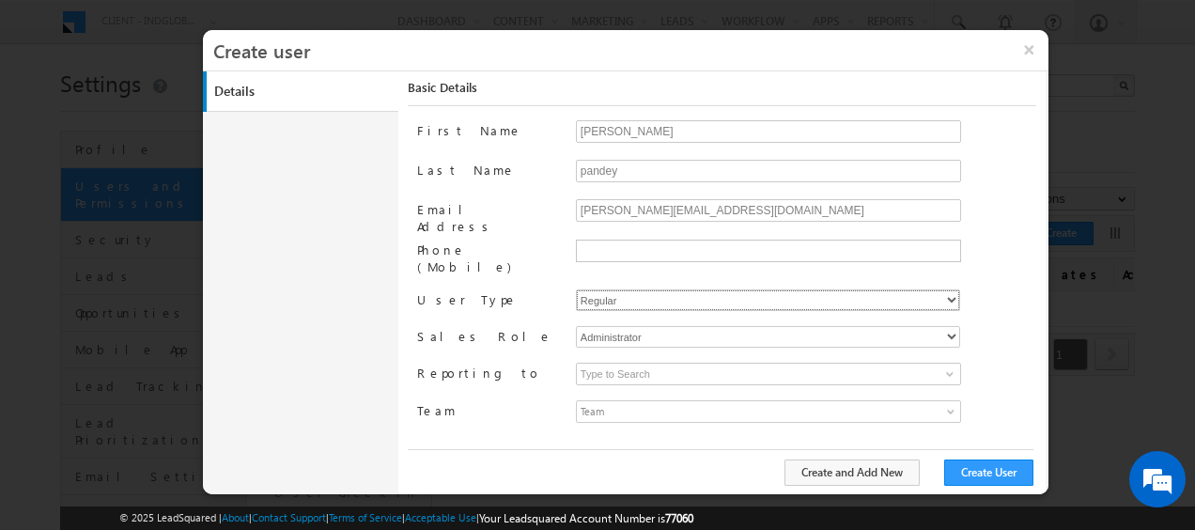
select select "1"
click at [576, 289] on select "Regular Mobile" at bounding box center [768, 300] width 384 height 22
click at [649, 326] on select "Administrator Marketing User Sales Manager Sales User" at bounding box center [768, 337] width 384 height 22
type input "faf8491d-252d-11ee-b523-12ccdbbfc88b"
select select "Sales_User"
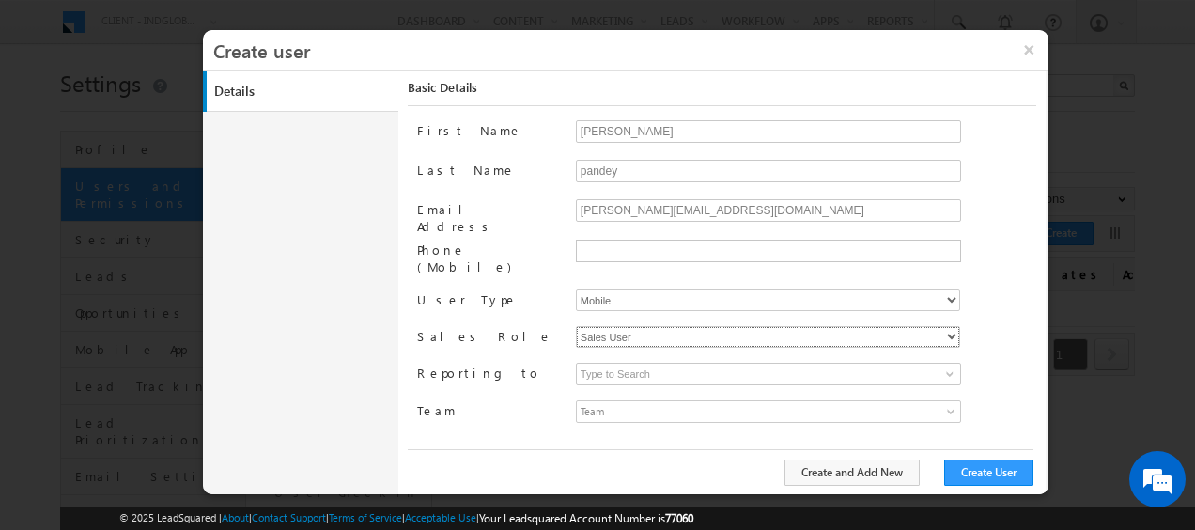
click at [576, 326] on select "Administrator Marketing User Sales Manager Sales User" at bounding box center [768, 337] width 384 height 22
type input "faf8491d-252d-11ee-b523-12ccdbbfc88b"
click at [954, 366] on span at bounding box center [949, 373] width 15 height 15
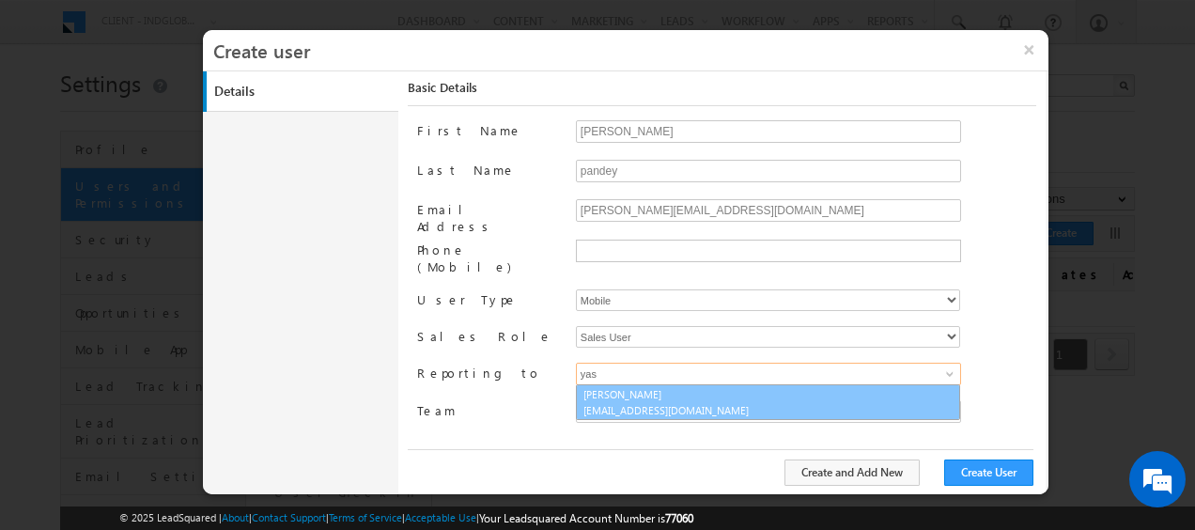
click at [678, 384] on link "[PERSON_NAME] [EMAIL_ADDRESS][DOMAIN_NAME]" at bounding box center [768, 402] width 384 height 36
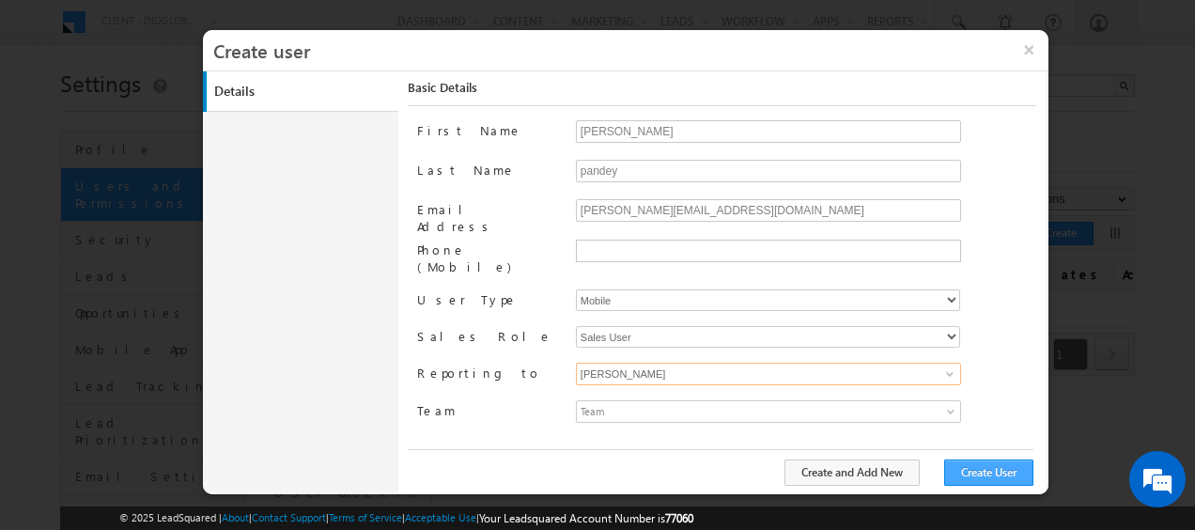
type input "[PERSON_NAME]"
click at [992, 474] on button "Create User" at bounding box center [988, 472] width 89 height 26
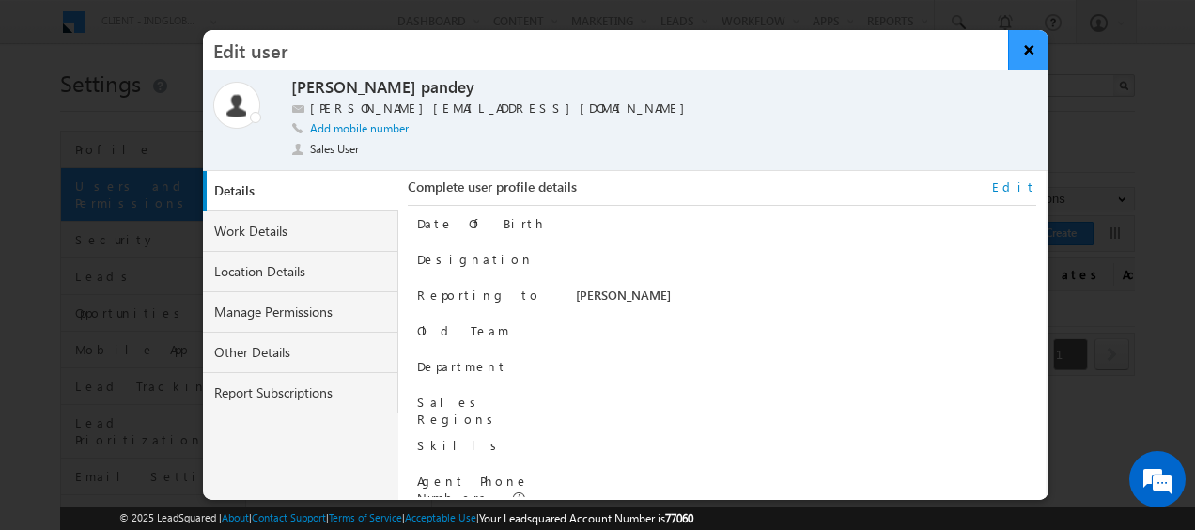
click at [1022, 46] on button "×" at bounding box center [1028, 49] width 40 height 39
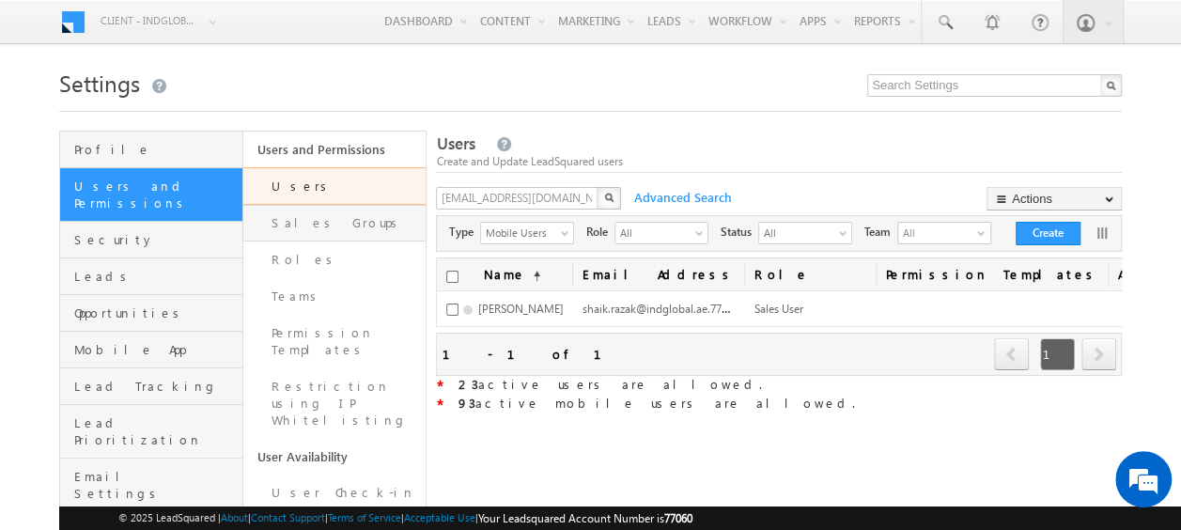
click at [299, 227] on link "Sales Groups" at bounding box center [334, 223] width 183 height 37
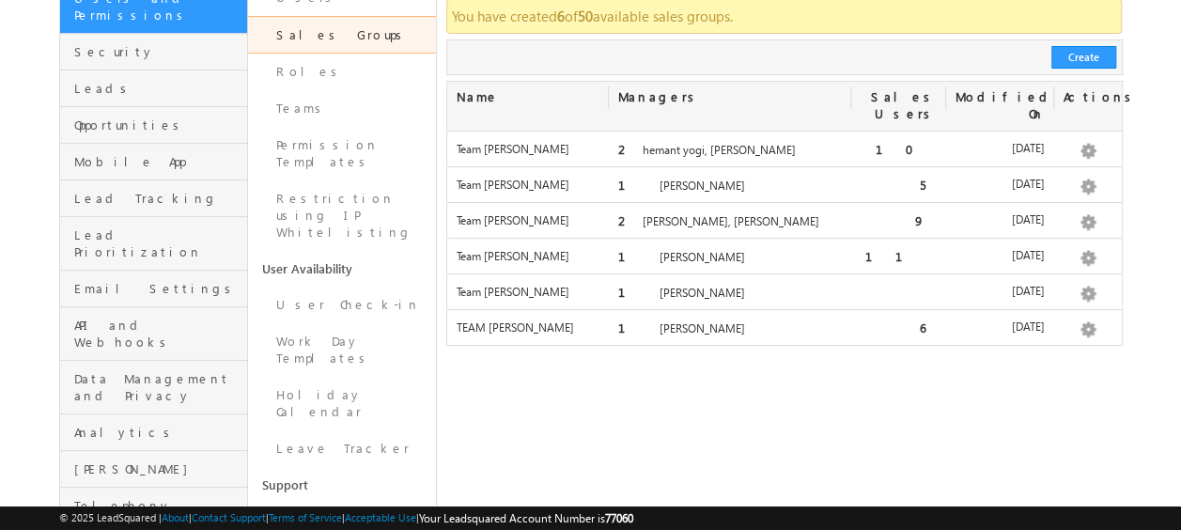
scroll to position [282, 0]
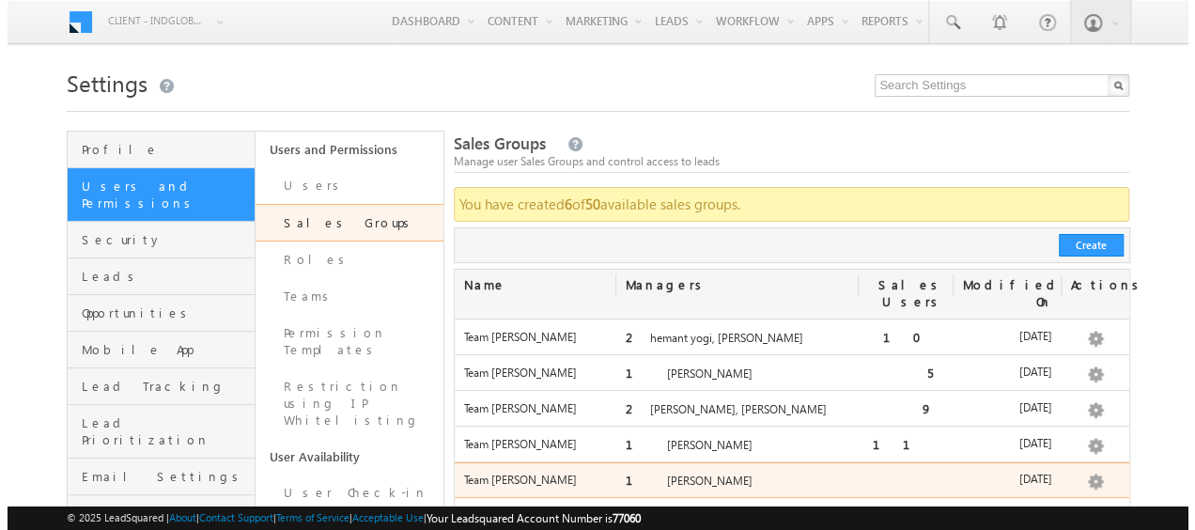
scroll to position [188, 0]
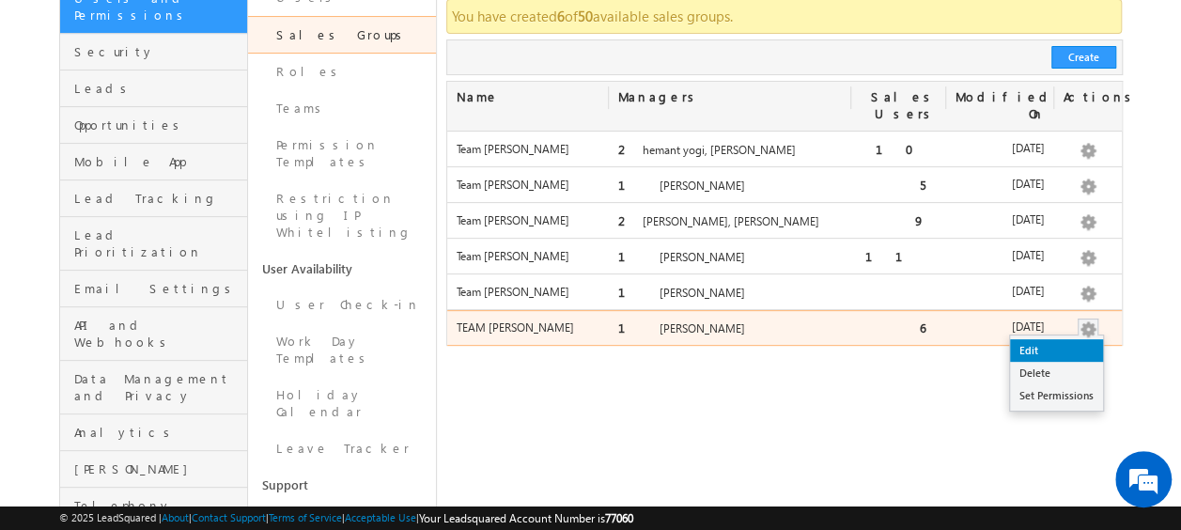
click at [1029, 339] on link "Edit" at bounding box center [1056, 350] width 93 height 23
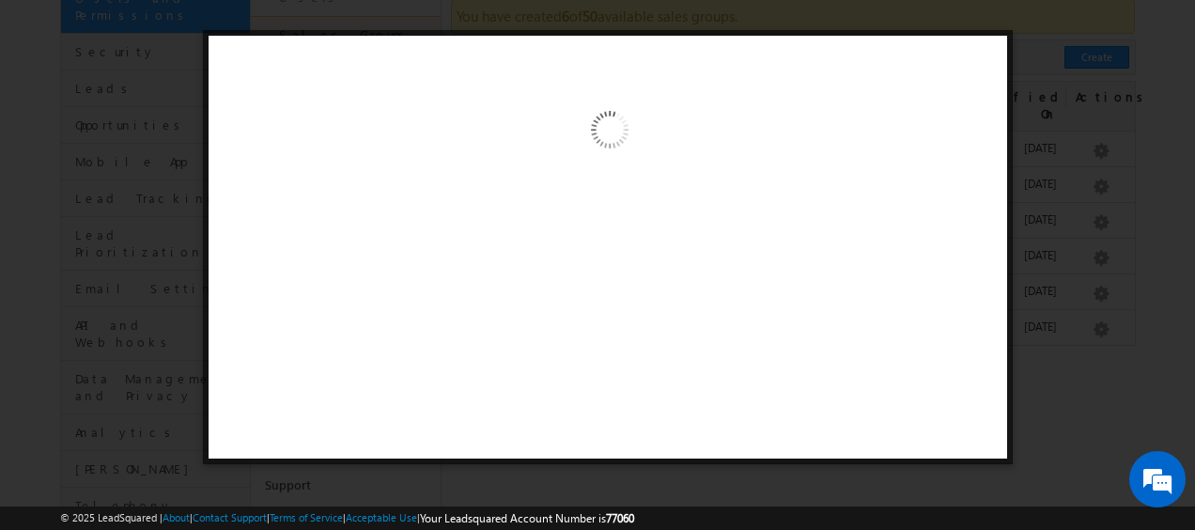
scroll to position [0, 0]
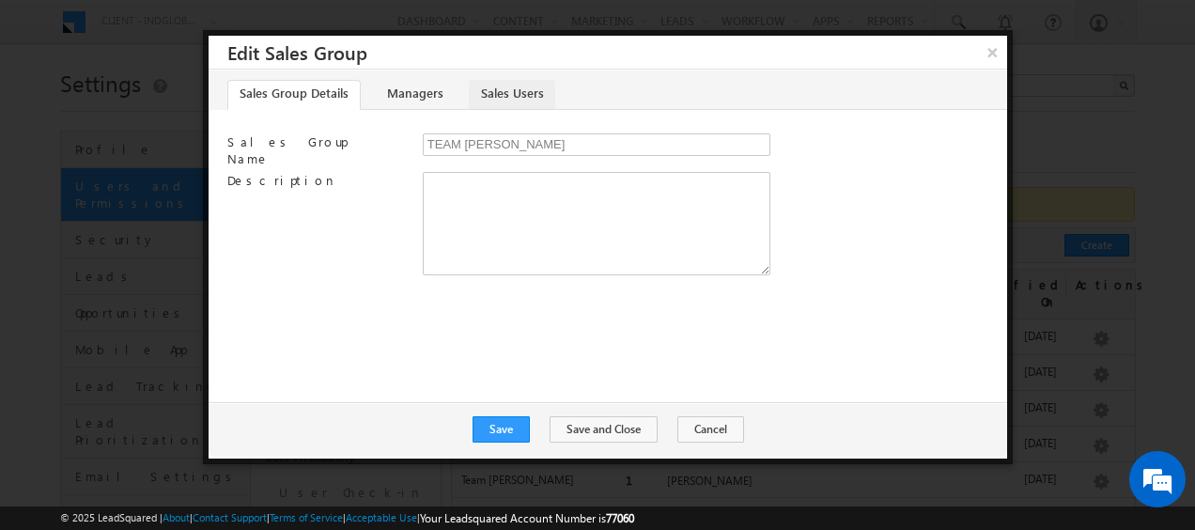
click at [502, 96] on link "Sales Users" at bounding box center [512, 95] width 86 height 30
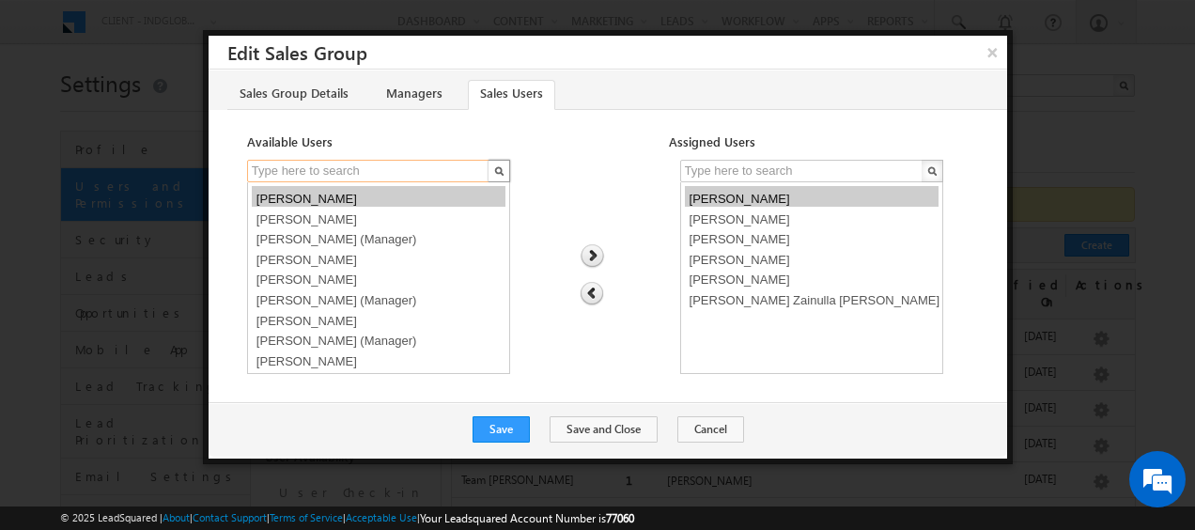
click at [346, 170] on input "text" at bounding box center [369, 171] width 244 height 23
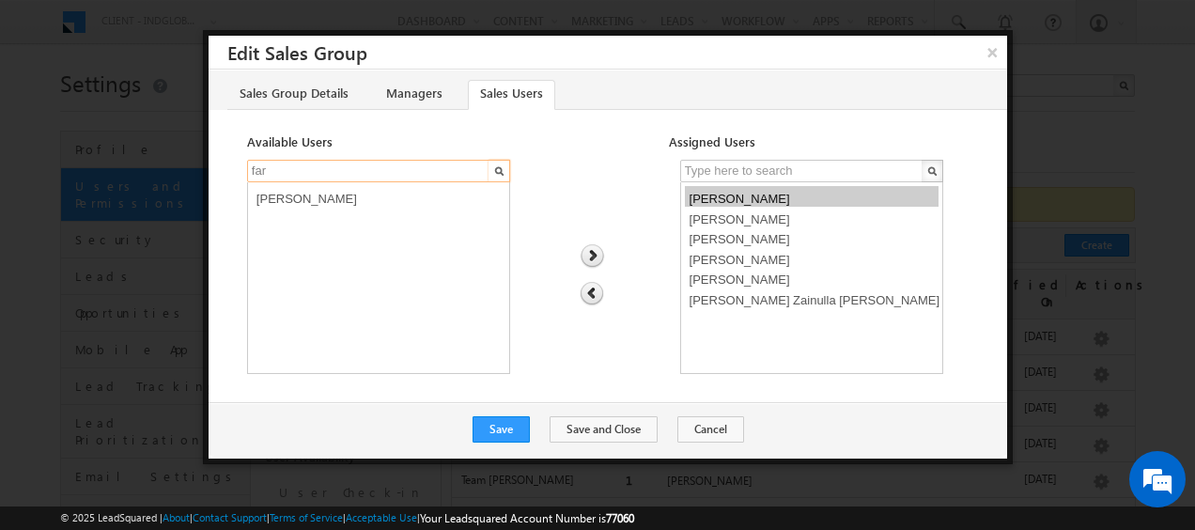
type input "far"
select select "b2466b57-8d46-11f0-8589-125492a0d7ad"
click at [334, 295] on select "[PERSON_NAME]" at bounding box center [378, 278] width 263 height 192
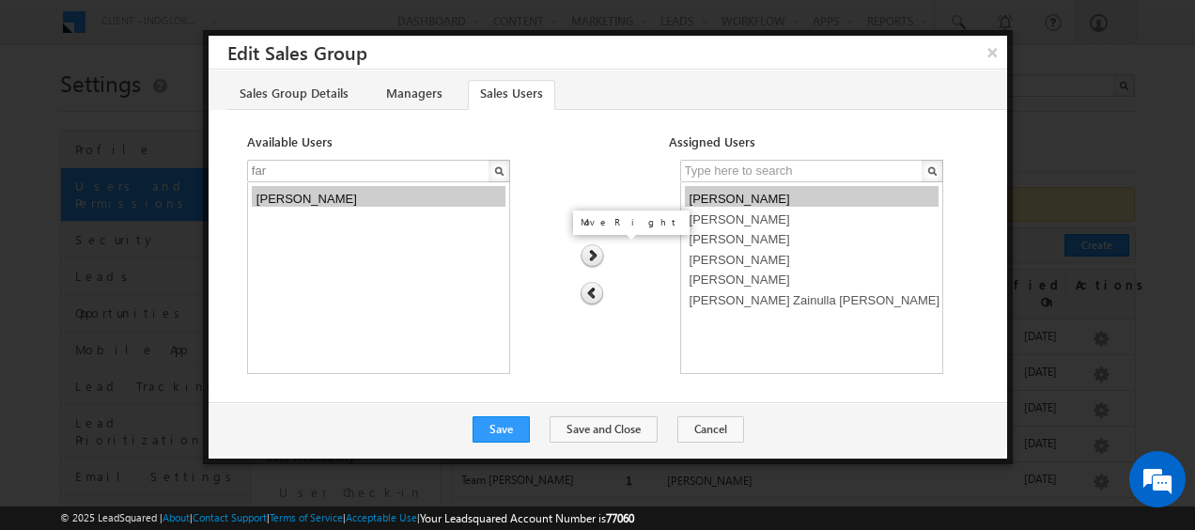
click at [588, 257] on img at bounding box center [592, 256] width 25 height 24
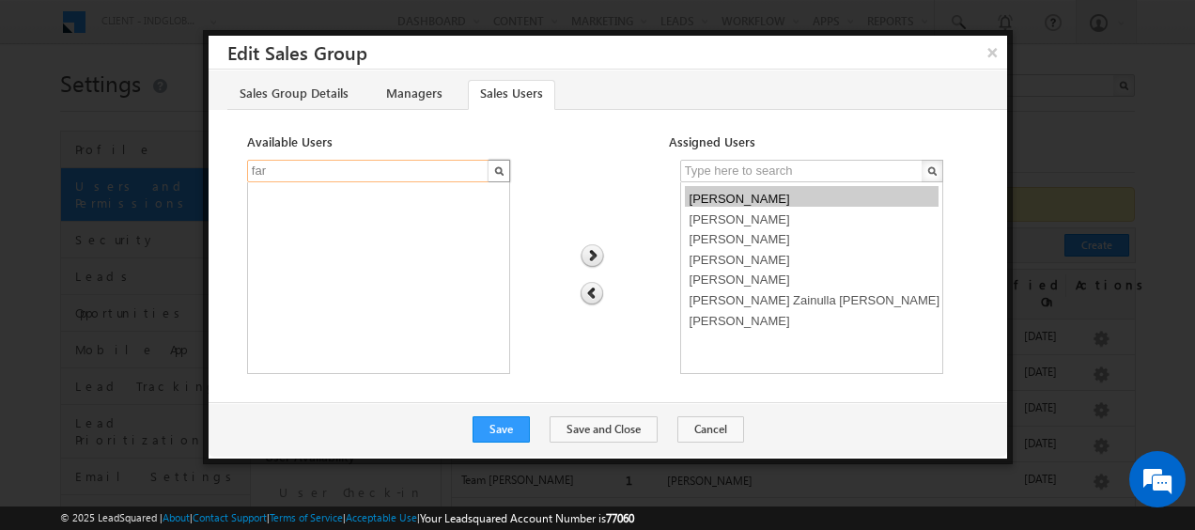
click at [334, 167] on input "far" at bounding box center [369, 171] width 244 height 23
type input "f"
type input "dines"
select select "80910825-8d47-11f0-8589-125492a0d7ad"
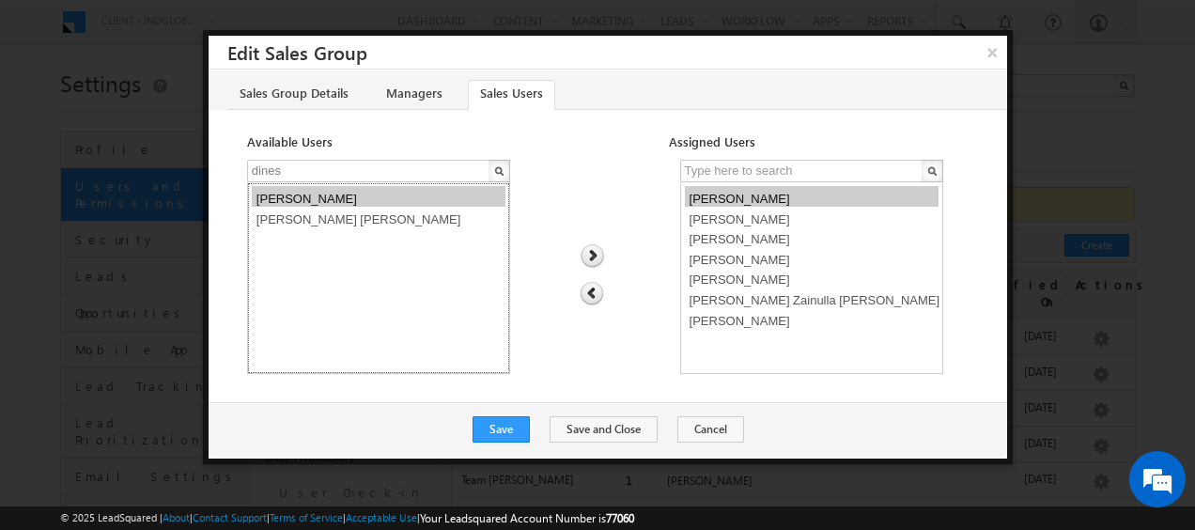
click at [318, 199] on option "[PERSON_NAME]" at bounding box center [379, 196] width 254 height 21
click at [589, 248] on img at bounding box center [592, 256] width 25 height 24
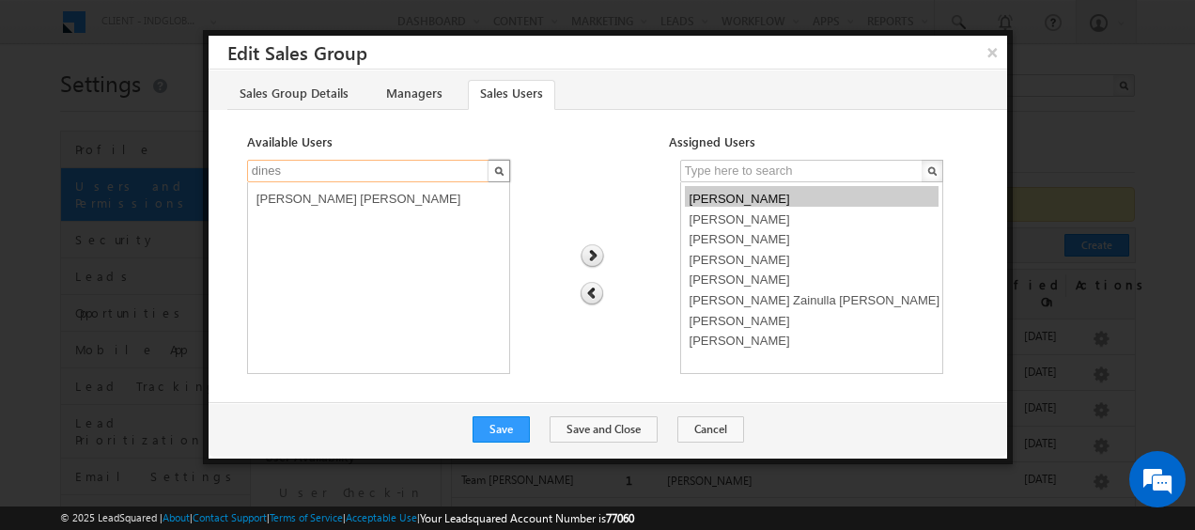
click at [297, 165] on input "dines" at bounding box center [369, 171] width 244 height 23
type input "d"
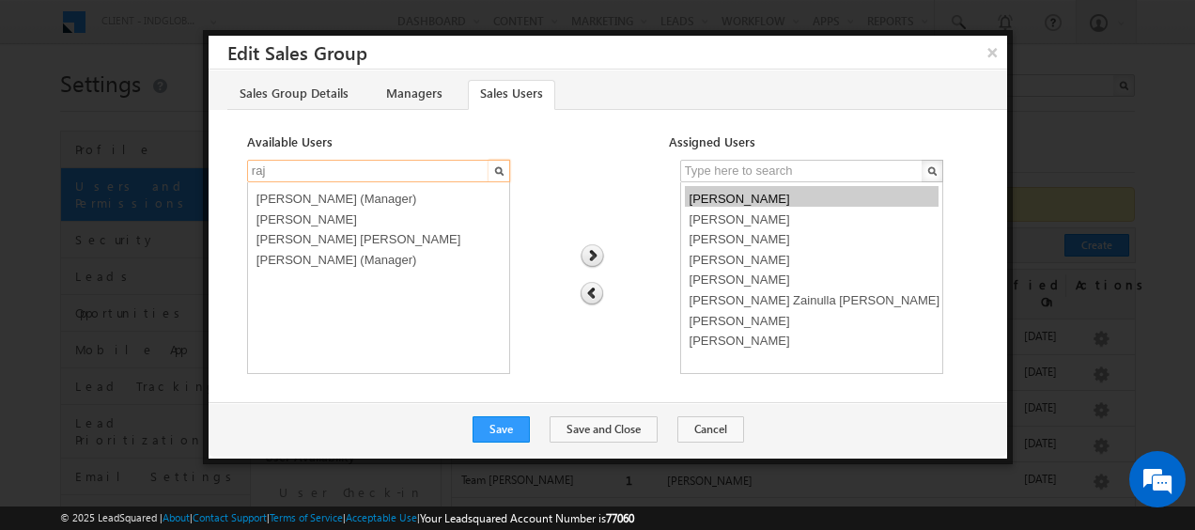
type input "raj"
select select "f5060141-8d46-11f0-8589-125492a0d7ad"
click at [319, 241] on option "[PERSON_NAME] [PERSON_NAME]" at bounding box center [379, 236] width 254 height 21
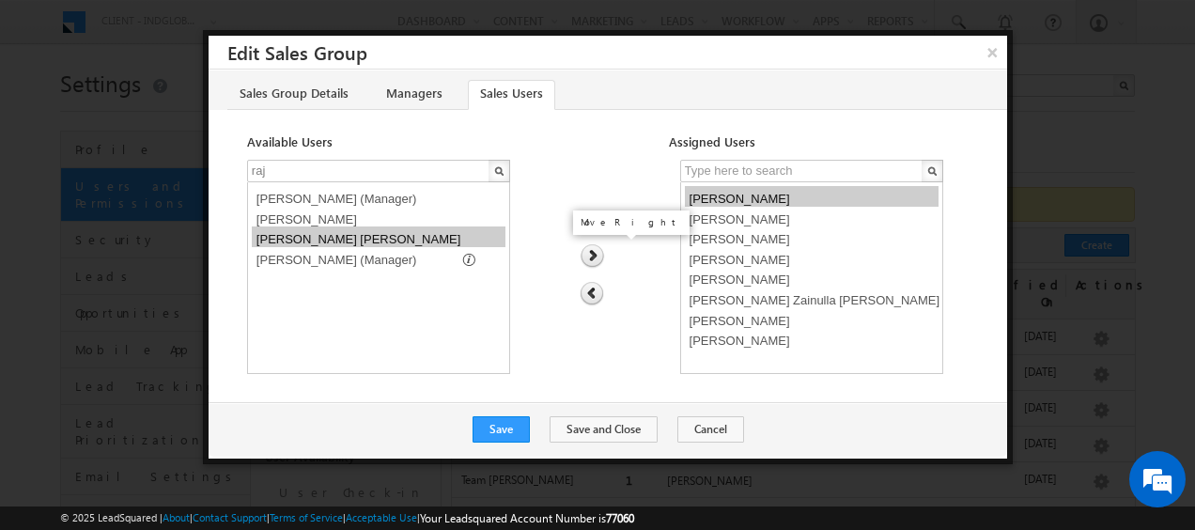
click at [593, 256] on img at bounding box center [592, 256] width 25 height 24
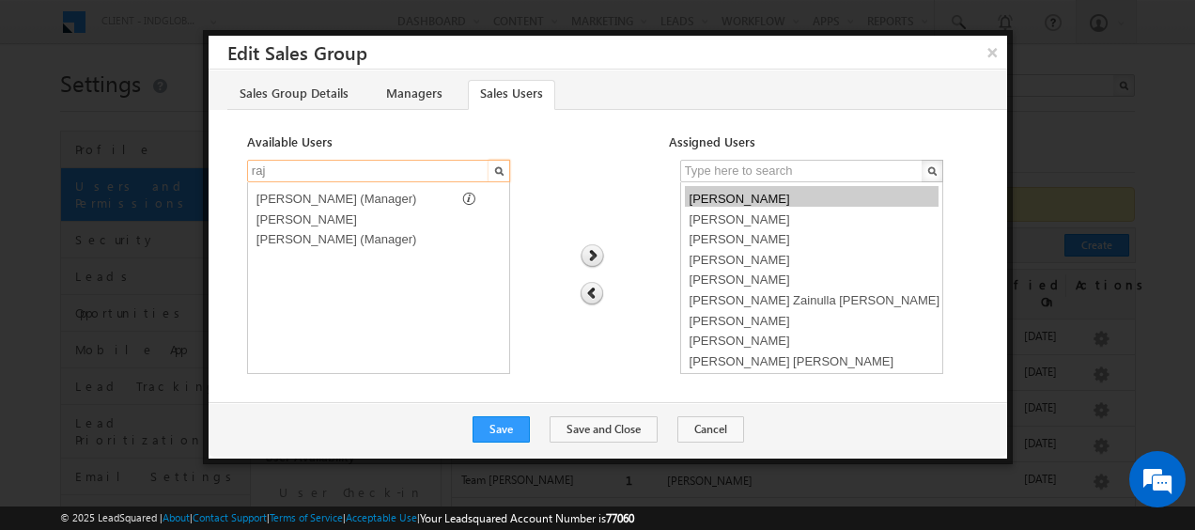
drag, startPoint x: 278, startPoint y: 172, endPoint x: 250, endPoint y: 172, distance: 28.2
click at [250, 172] on input "raj" at bounding box center [369, 171] width 244 height 23
type input "krus"
select select "47e82868-8d47-11f0-8589-125492a0d7ad"
click at [277, 197] on option "[PERSON_NAME] [PERSON_NAME]" at bounding box center [379, 196] width 254 height 21
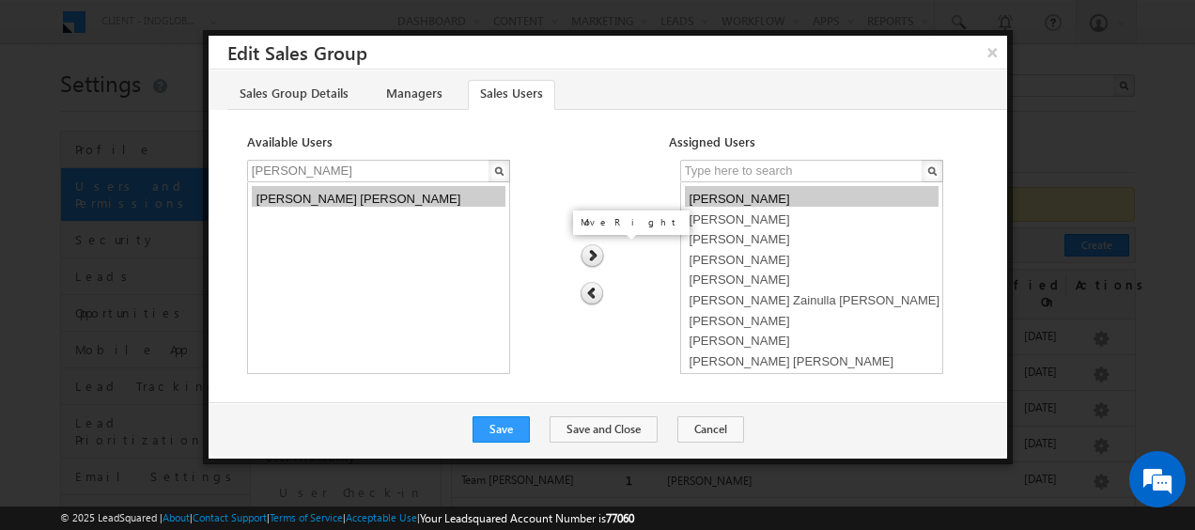
click at [592, 253] on img at bounding box center [592, 256] width 25 height 24
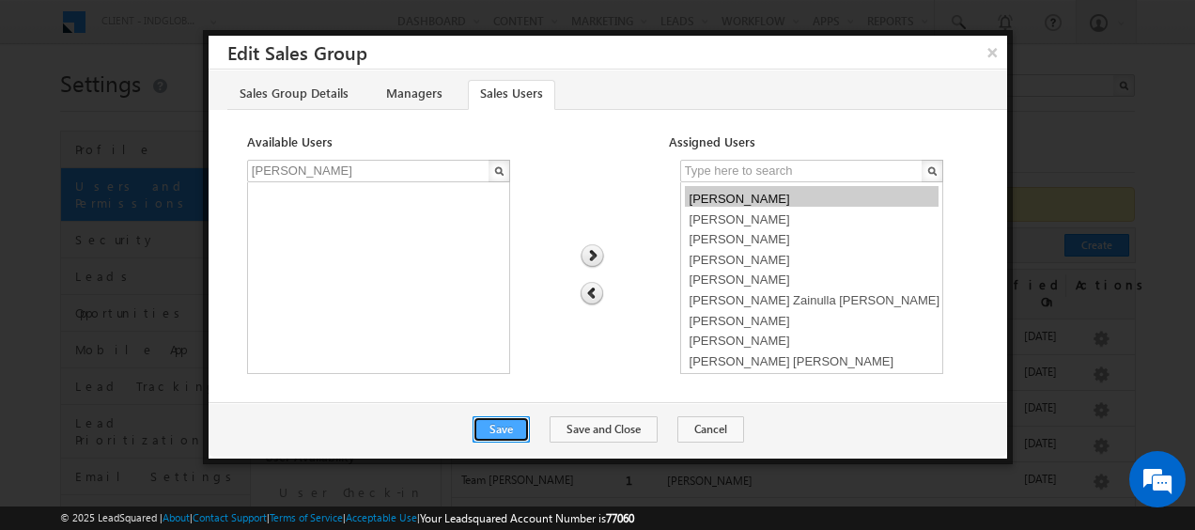
click at [530, 427] on button "Save" at bounding box center [501, 429] width 57 height 26
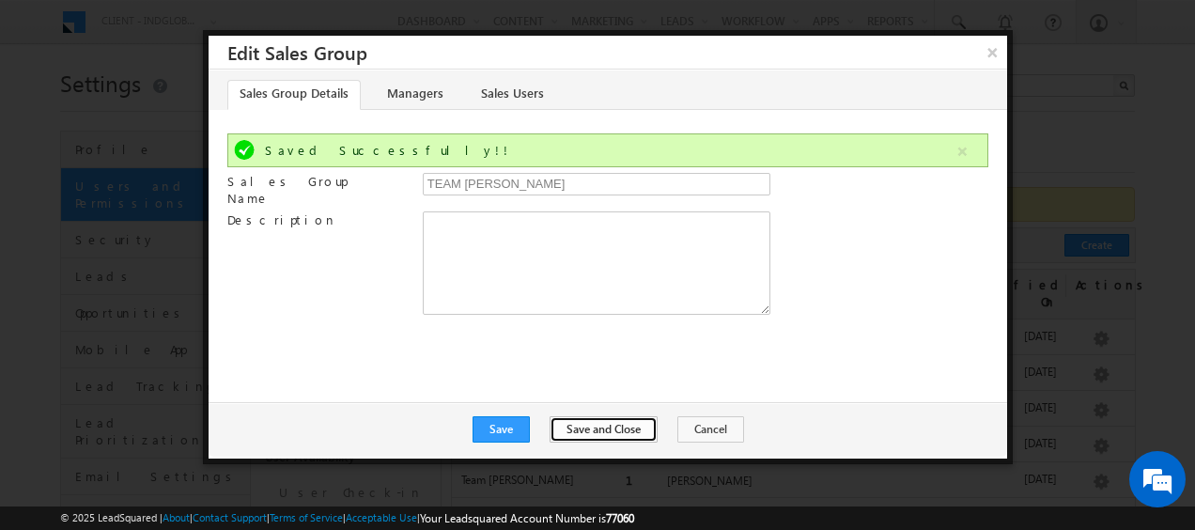
click at [607, 429] on button "Save and Close" at bounding box center [604, 429] width 108 height 26
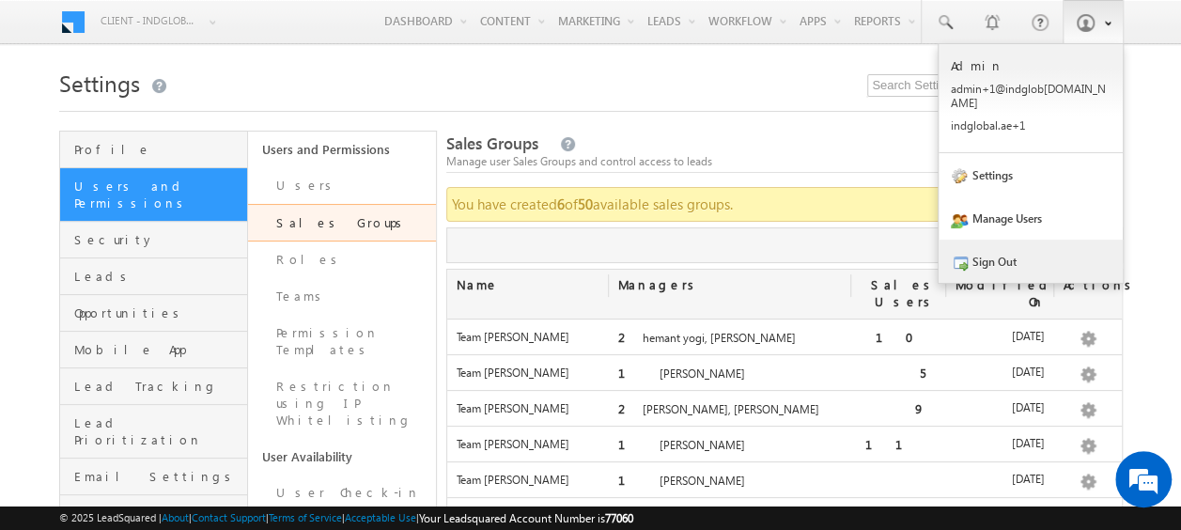
click at [989, 249] on link "Sign Out" at bounding box center [1031, 261] width 184 height 43
